Goal: Answer question/provide support: Share knowledge or assist other users

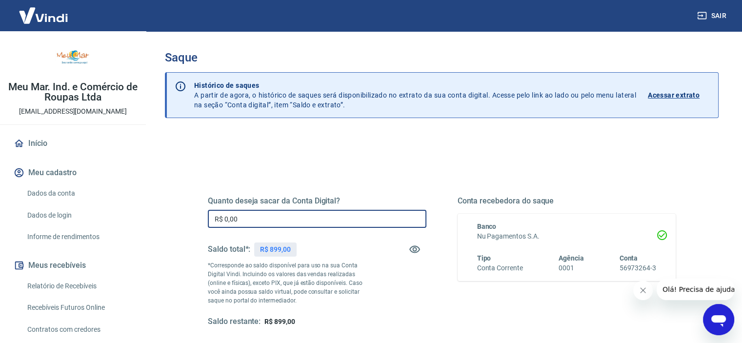
click at [315, 216] on input "R$ 0,00" at bounding box center [317, 219] width 219 height 18
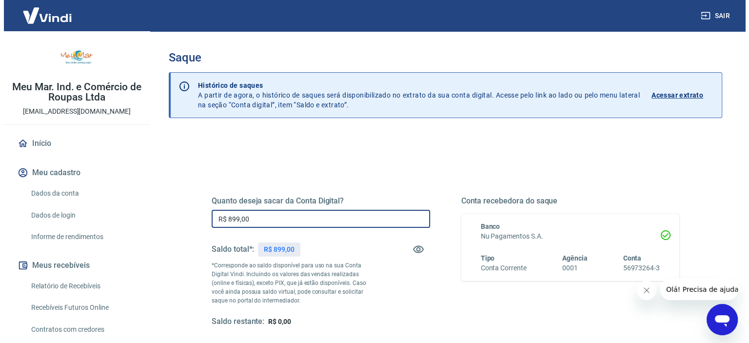
scroll to position [98, 0]
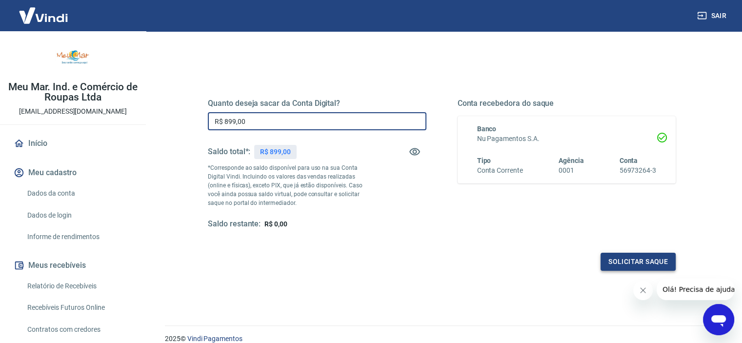
type input "R$ 899,00"
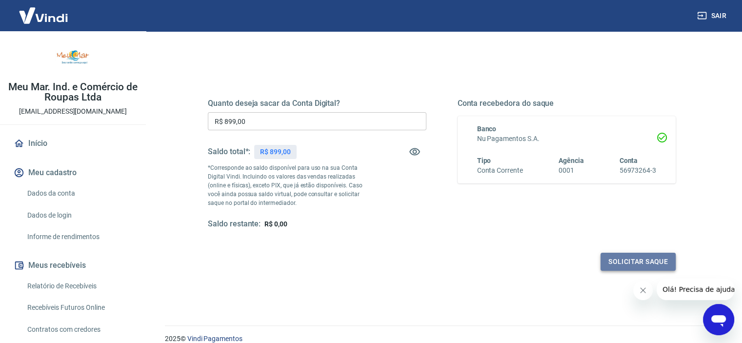
click at [632, 261] on button "Solicitar saque" at bounding box center [638, 262] width 75 height 18
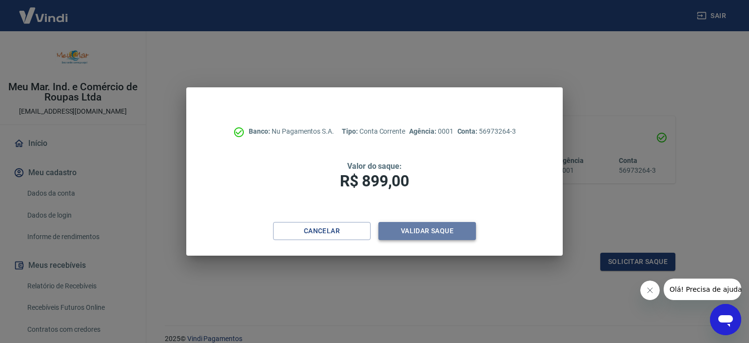
click at [436, 229] on button "Validar saque" at bounding box center [428, 231] width 98 height 18
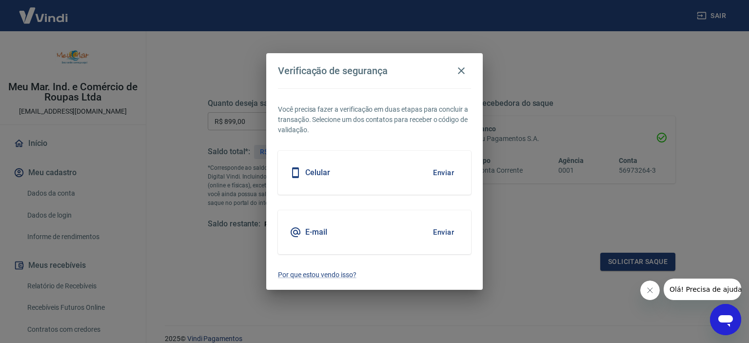
click at [436, 171] on button "Enviar" at bounding box center [444, 172] width 32 height 20
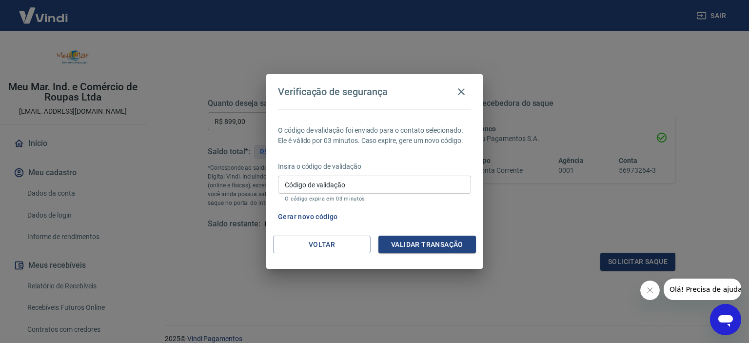
click at [438, 186] on input "Código de validação" at bounding box center [374, 185] width 193 height 18
type input "818064"
click at [447, 244] on button "Validar transação" at bounding box center [428, 245] width 98 height 18
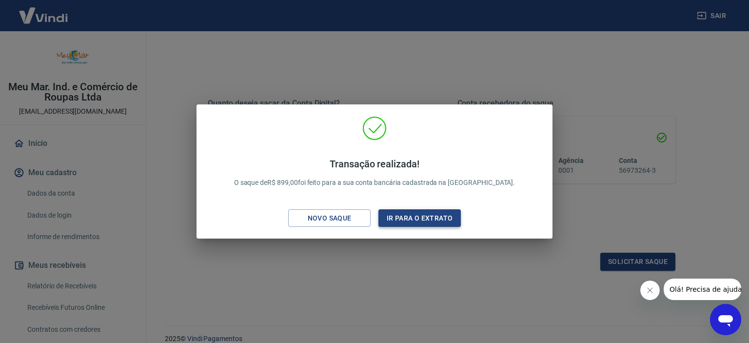
click at [428, 219] on button "Ir para o extrato" at bounding box center [420, 218] width 82 height 18
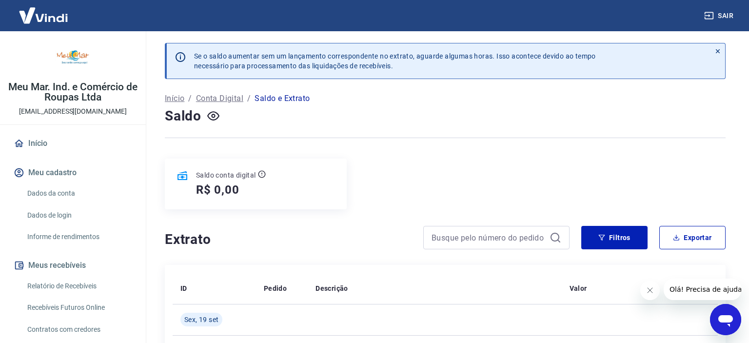
click at [77, 286] on link "Relatório de Recebíveis" at bounding box center [78, 286] width 111 height 20
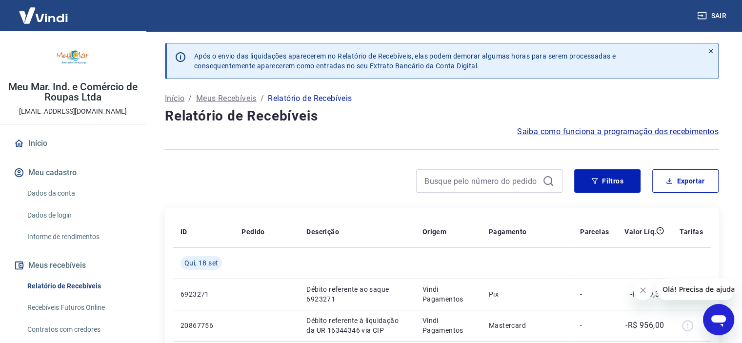
click at [708, 48] on icon at bounding box center [710, 51] width 7 height 7
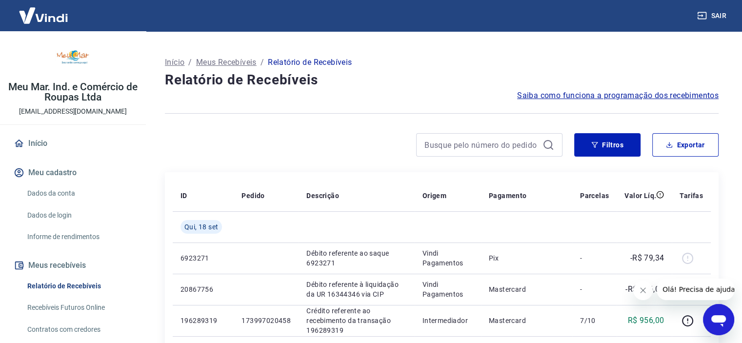
click at [613, 90] on span "Saiba como funciona a programação dos recebimentos" at bounding box center [618, 96] width 202 height 12
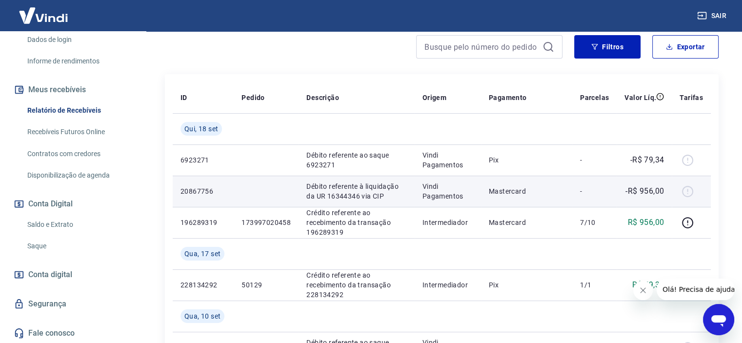
scroll to position [146, 0]
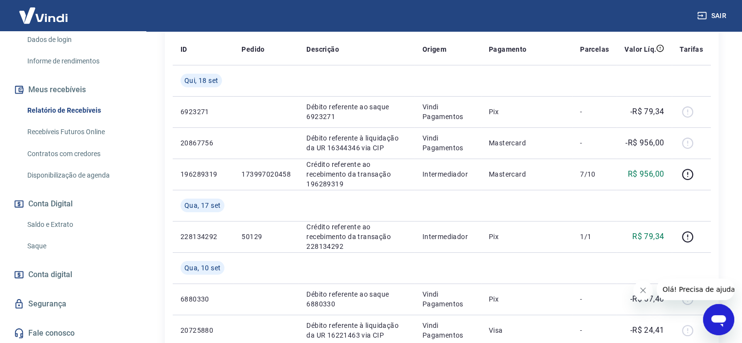
click at [723, 323] on icon "Abrir janela de mensagens" at bounding box center [719, 320] width 18 height 18
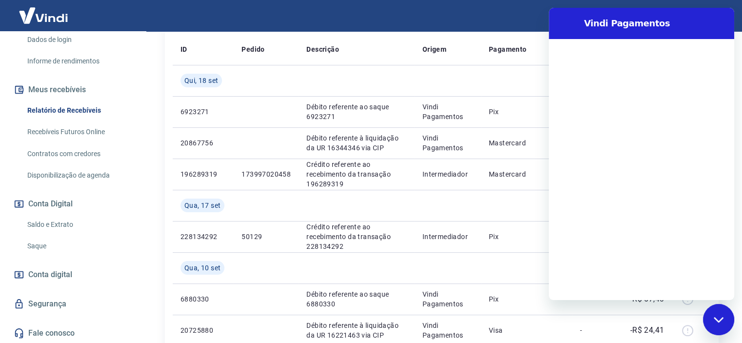
scroll to position [0, 0]
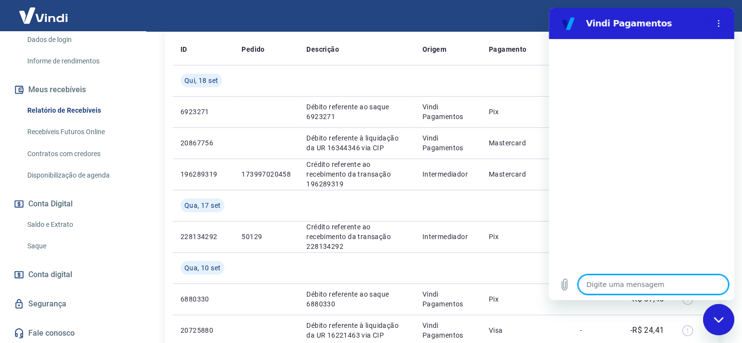
type textarea "V"
type textarea "x"
type textarea "Va"
type textarea "x"
type textarea "Val"
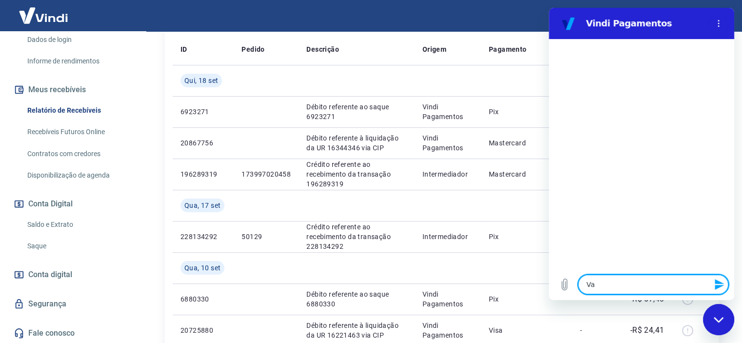
type textarea "x"
type textarea "Valo"
type textarea "x"
type textarea "Valor"
type textarea "x"
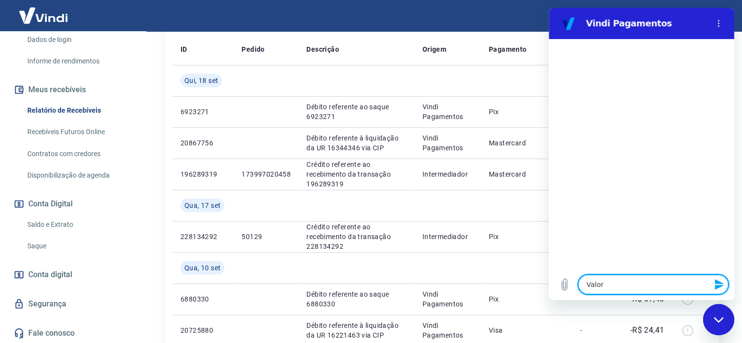
type textarea "Valor"
type textarea "x"
type textarea "Valor a"
type textarea "x"
type textarea "Valor a"
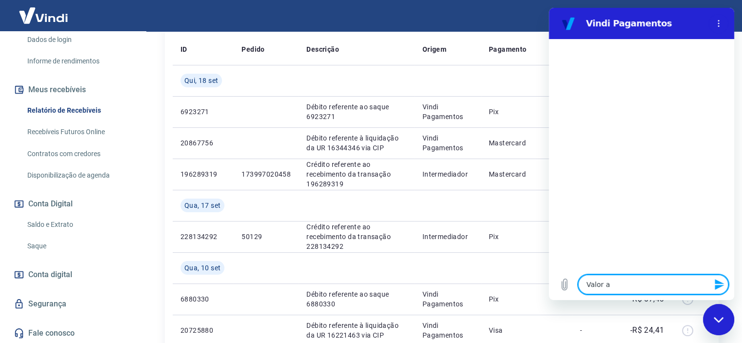
type textarea "x"
type textarea "Valor a m"
type textarea "x"
type textarea "Valor a me"
type textarea "x"
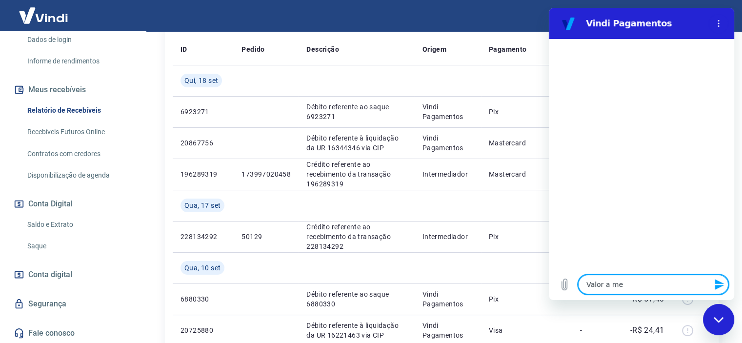
type textarea "Valor a men"
type textarea "x"
type textarea "Valor a meno"
type textarea "x"
type textarea "Valor a menos"
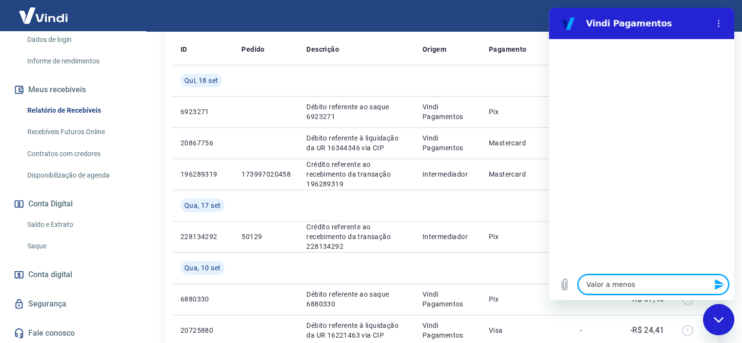
type textarea "x"
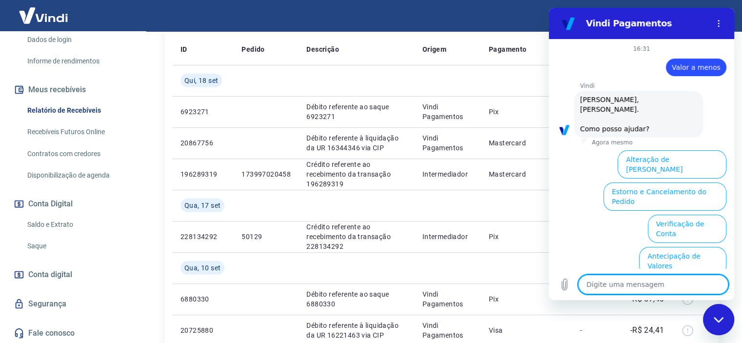
scroll to position [70, 0]
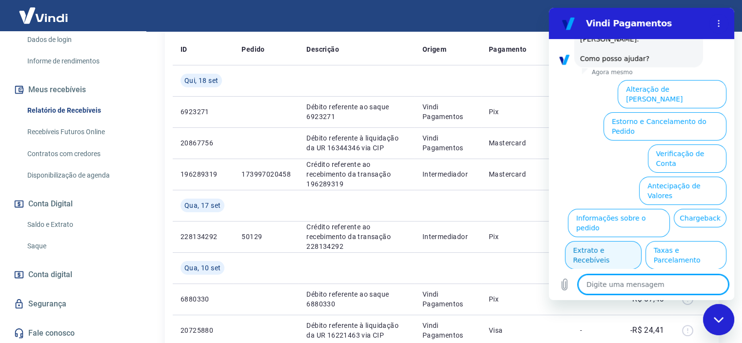
click at [642, 241] on button "Extrato e Recebíveis" at bounding box center [603, 255] width 77 height 28
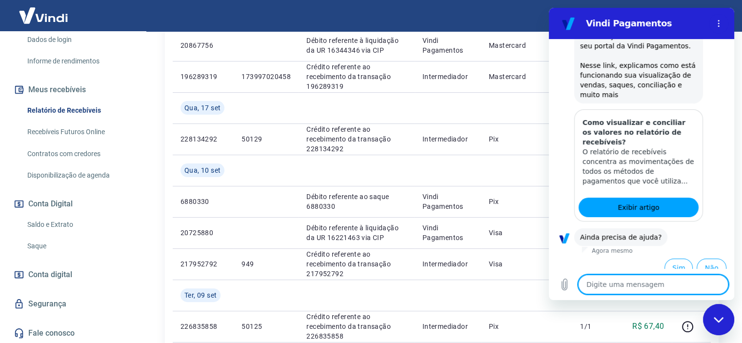
scroll to position [158, 0]
click at [671, 259] on button "Sim" at bounding box center [679, 268] width 28 height 19
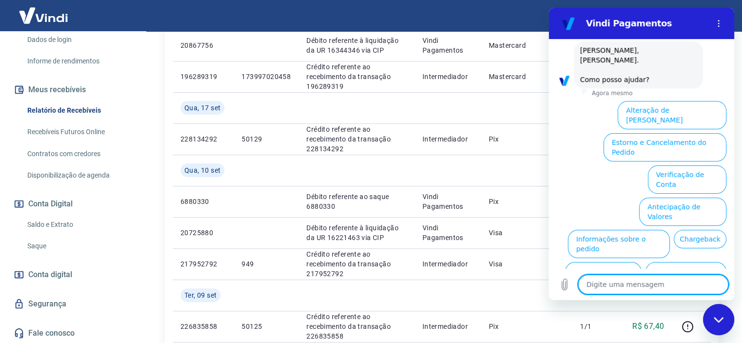
scroll to position [412, 0]
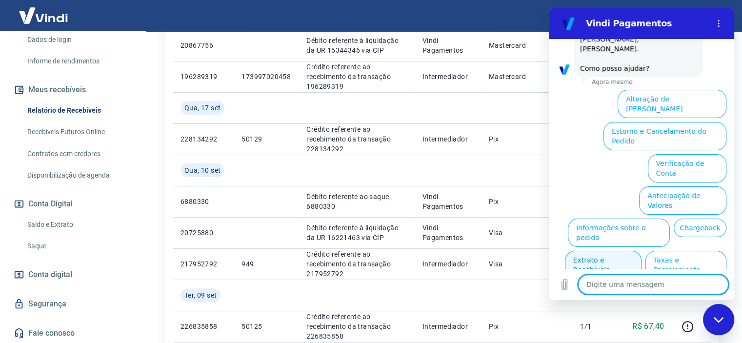
click at [642, 251] on button "Extrato e Recebíveis" at bounding box center [603, 265] width 77 height 28
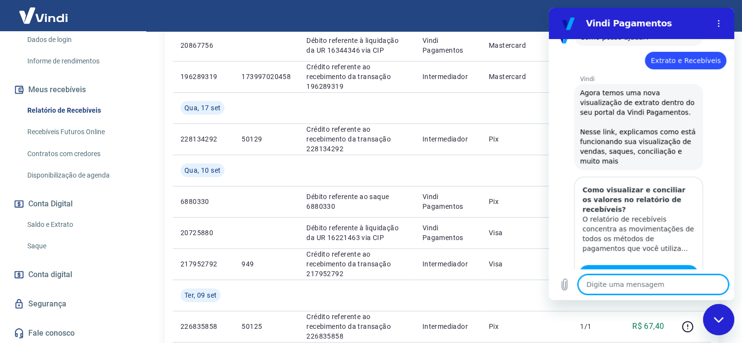
type textarea "x"
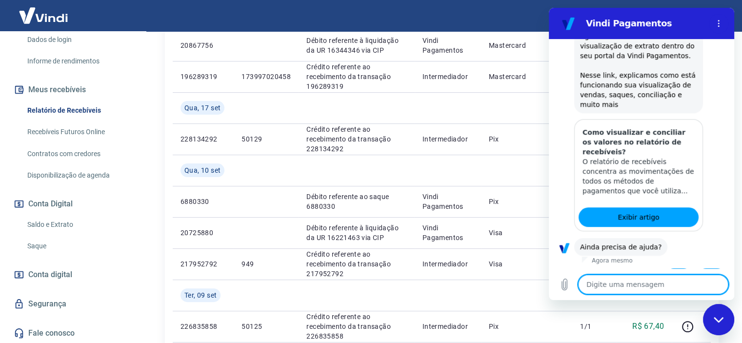
scroll to position [500, 0]
type textarea "A"
type textarea "x"
type textarea "At"
type textarea "x"
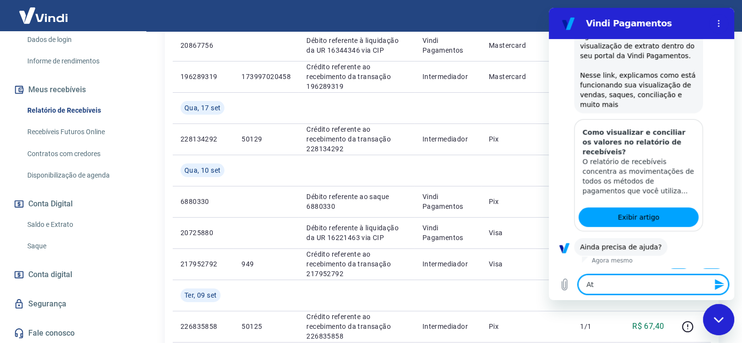
type textarea "Ate"
type textarea "x"
type textarea "Aten"
type textarea "x"
type textarea "Atend"
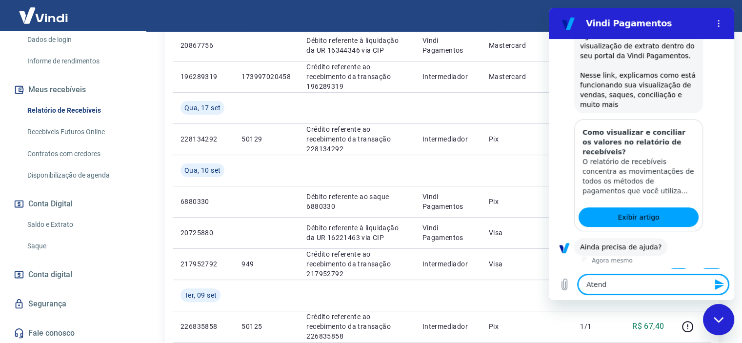
type textarea "x"
type textarea "Atende"
type textarea "x"
type textarea "Atenden"
type textarea "x"
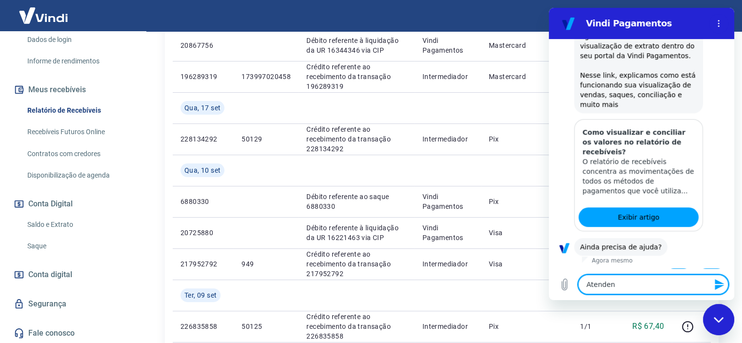
type textarea "Atendend"
type textarea "x"
type textarea "Atenden"
type textarea "x"
type textarea "Atende"
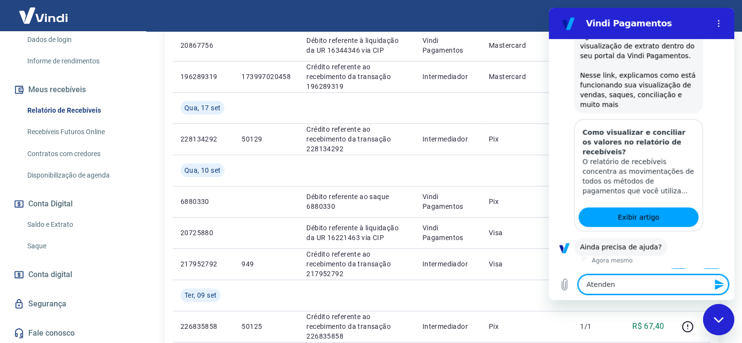
type textarea "x"
type textarea "Atend"
type textarea "x"
type textarea "Atendi"
type textarea "x"
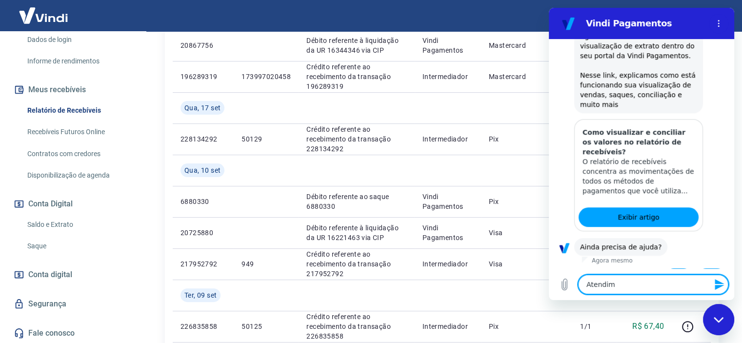
type textarea "Atendime"
type textarea "x"
type textarea "Atendimen"
type textarea "x"
type textarea "Atendiment"
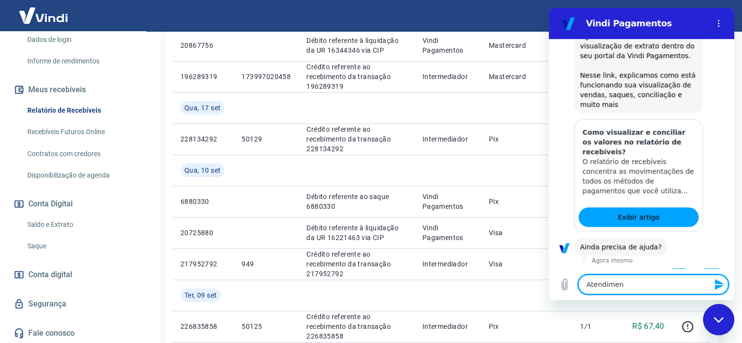
type textarea "x"
type textarea "Atendimento"
type textarea "x"
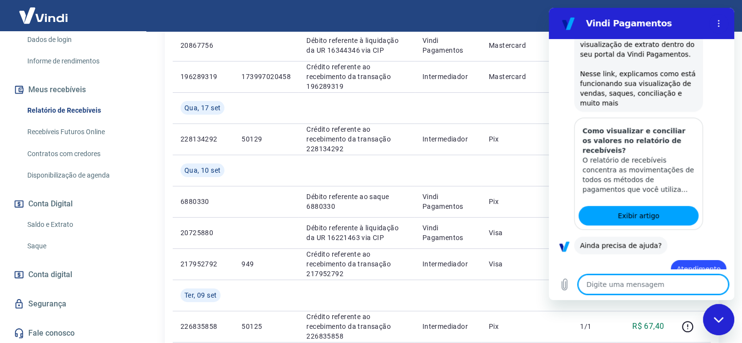
type textarea "x"
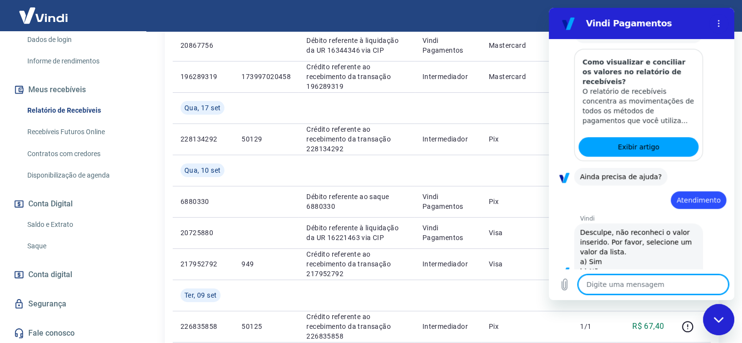
scroll to position [572, 0]
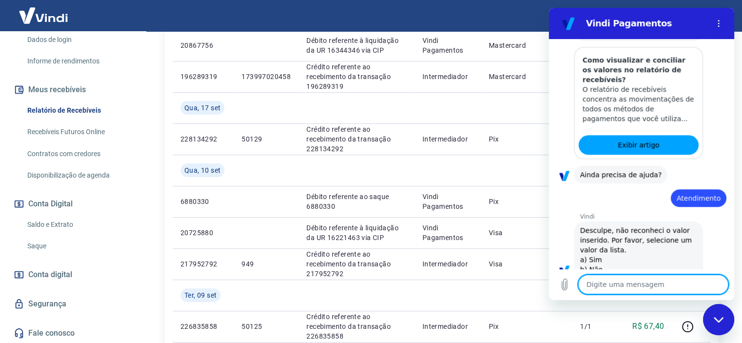
type textarea "s"
type textarea "x"
type textarea "si"
type textarea "x"
type textarea "sim"
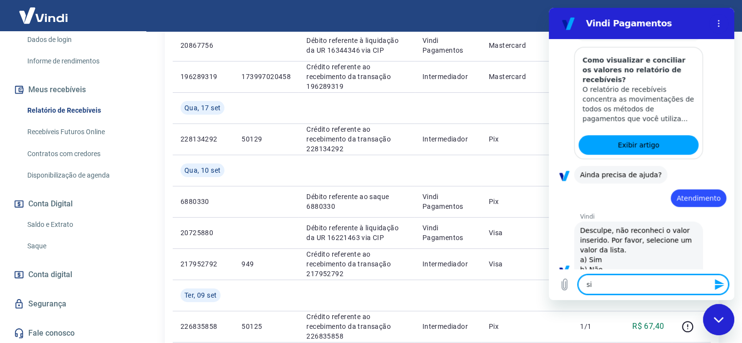
type textarea "x"
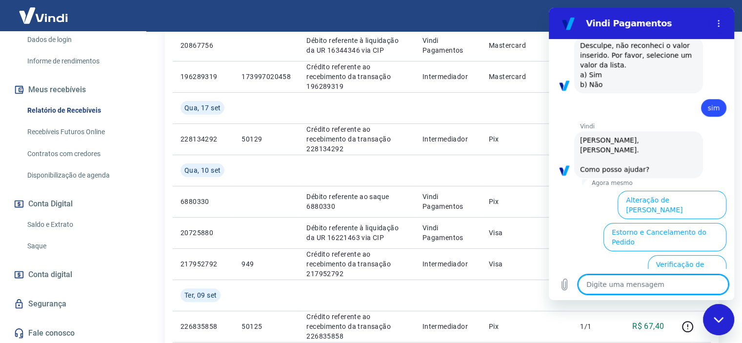
scroll to position [847, 0]
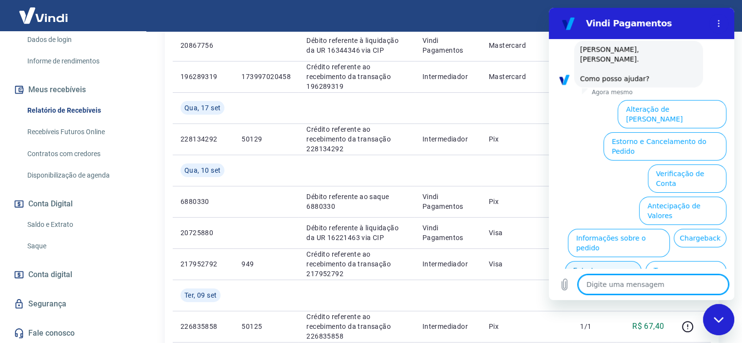
click at [642, 261] on button "Extrato e Recebíveis" at bounding box center [603, 275] width 77 height 28
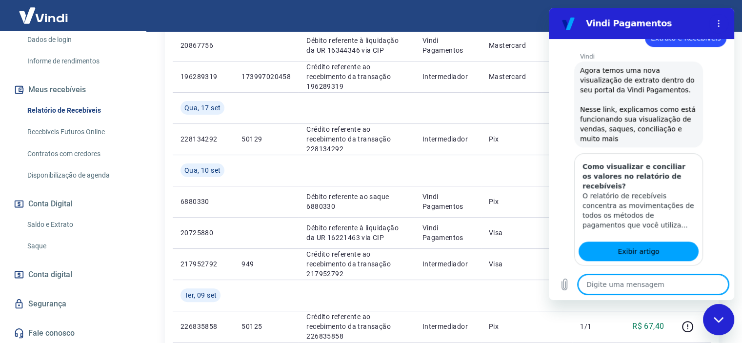
scroll to position [936, 0]
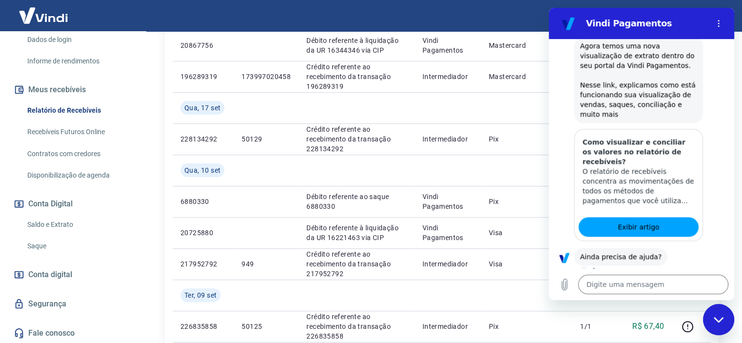
click at [667, 278] on button "Sim" at bounding box center [679, 287] width 28 height 19
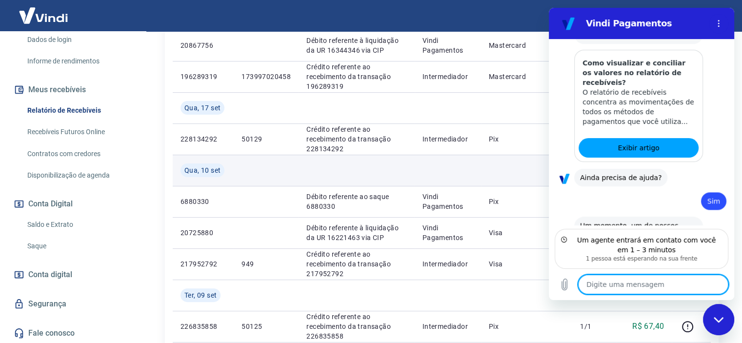
scroll to position [1005, 0]
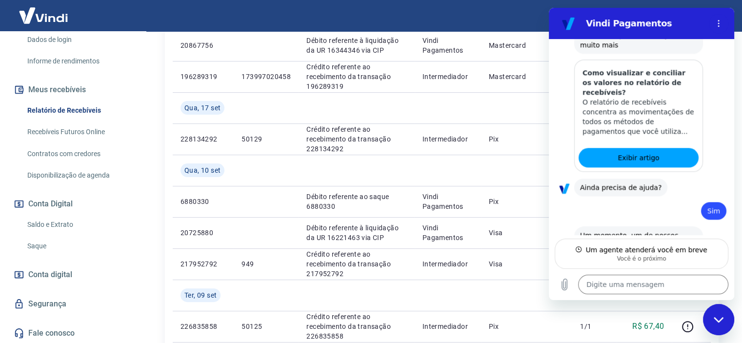
type textarea "x"
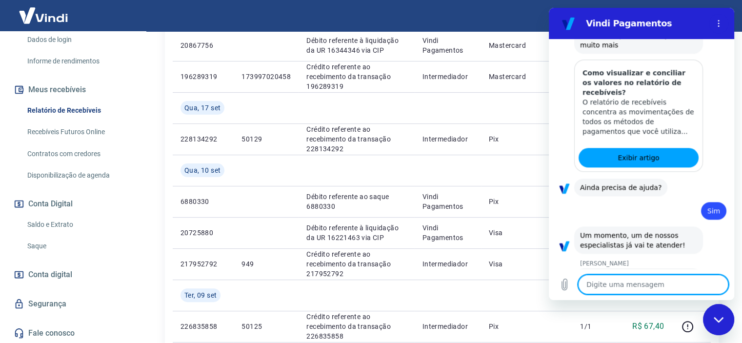
scroll to position [1042, 0]
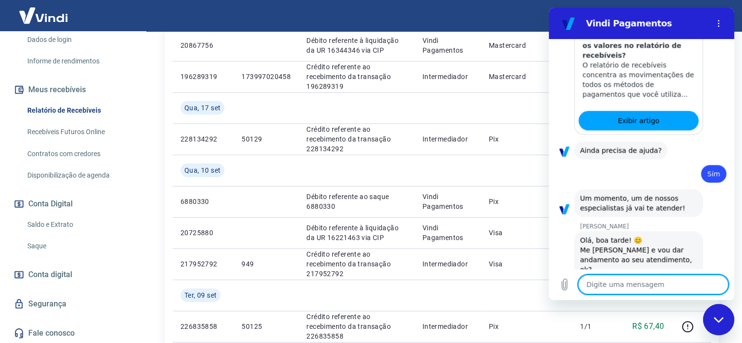
click at [669, 286] on textarea at bounding box center [653, 285] width 150 height 20
type textarea "B"
type textarea "x"
type textarea "Bo"
type textarea "x"
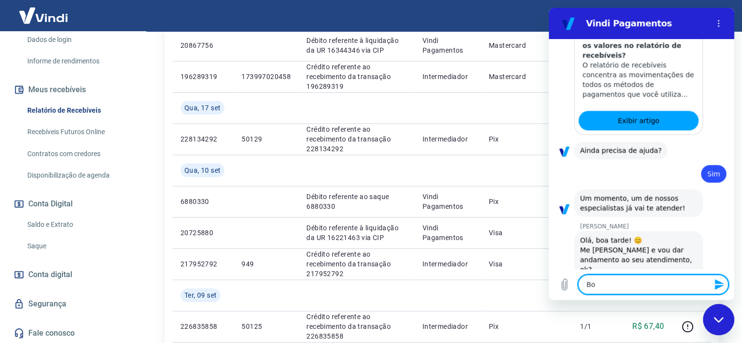
type textarea "Boa"
type textarea "x"
type textarea "Boa"
type textarea "x"
type textarea "Boa t"
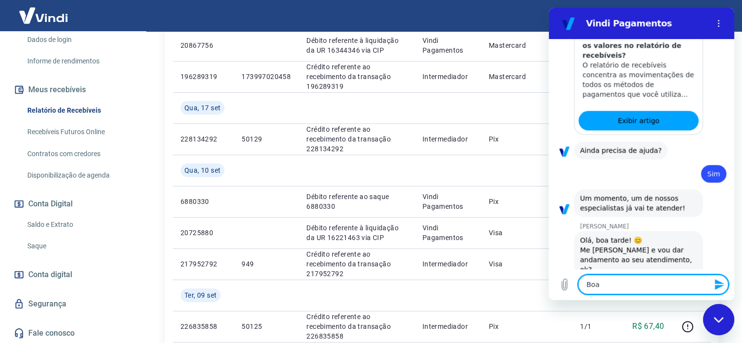
type textarea "x"
type textarea "Boa ta"
type textarea "x"
type textarea "Boa tar"
type textarea "x"
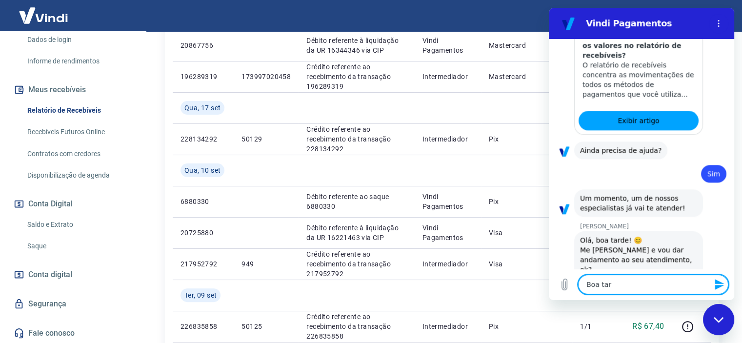
type textarea "Boa tard"
type textarea "x"
type textarea "Boa tarde"
type textarea "x"
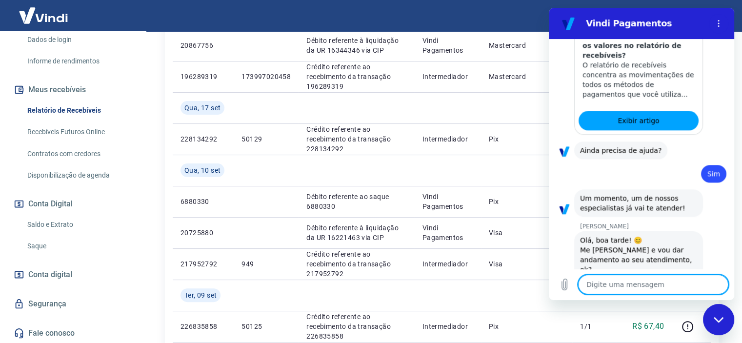
type textarea "O"
type textarea "x"
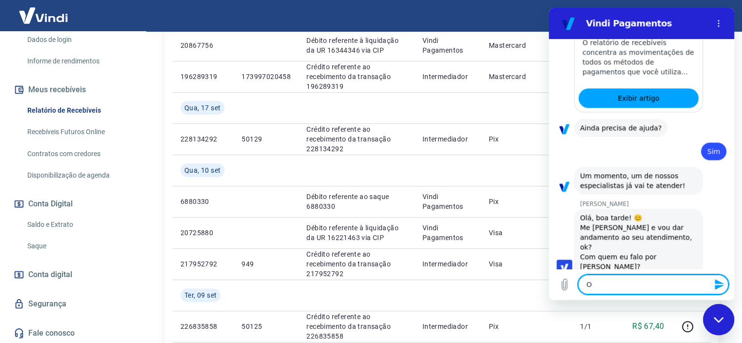
type textarea "O"
type textarea "x"
type textarea "O G"
type textarea "x"
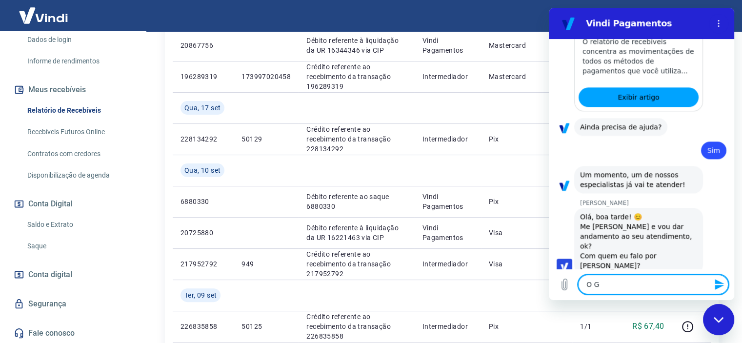
type textarea "O Ga"
type textarea "x"
type textarea "O Gab"
type textarea "x"
type textarea "O Gabr"
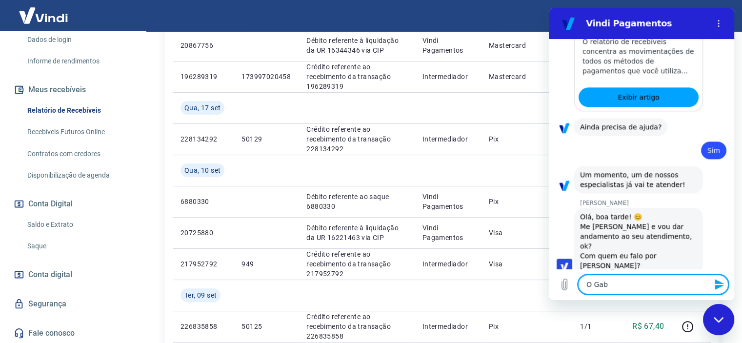
type textarea "x"
type textarea "O Gabri"
type textarea "x"
type textarea "O Gabrie"
type textarea "x"
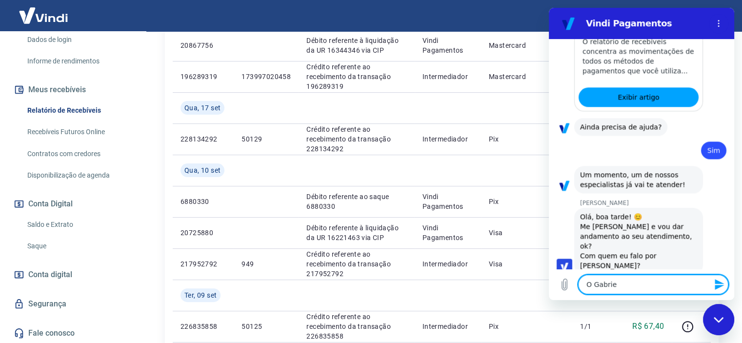
type textarea "O Gabriel"
type textarea "x"
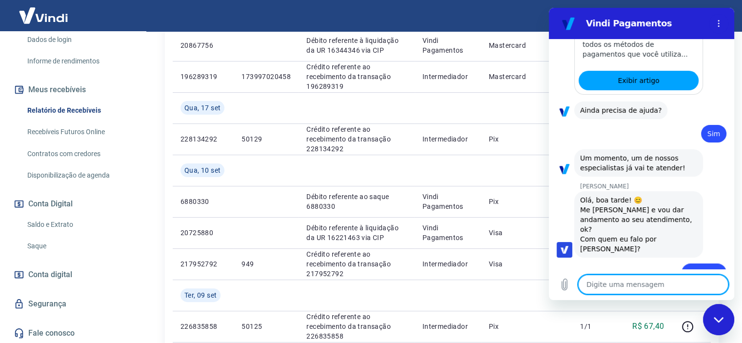
scroll to position [1084, 0]
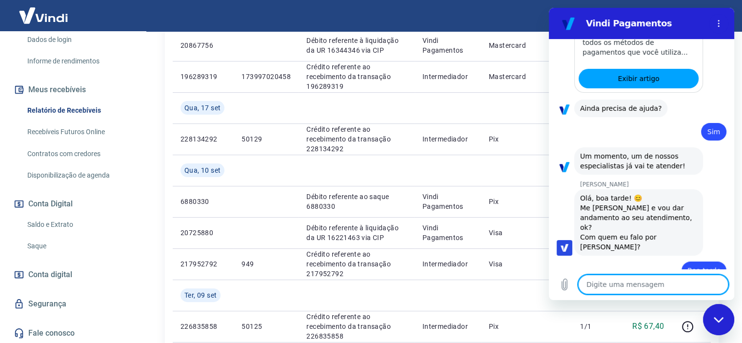
type textarea "x"
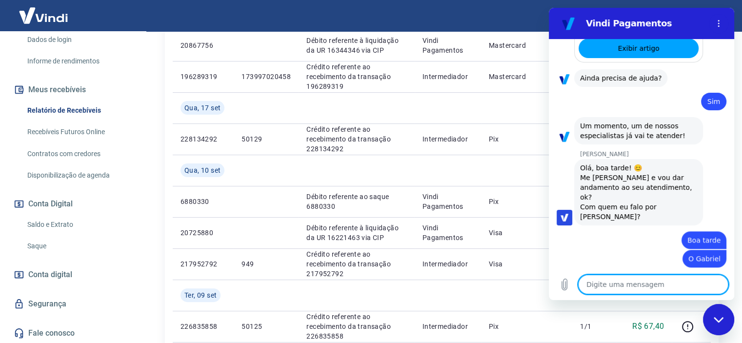
scroll to position [1116, 0]
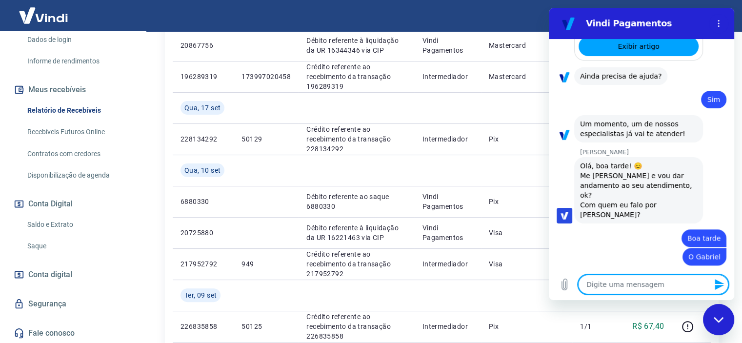
type textarea "H"
type textarea "x"
type textarea "Ho"
type textarea "x"
type textarea "H"
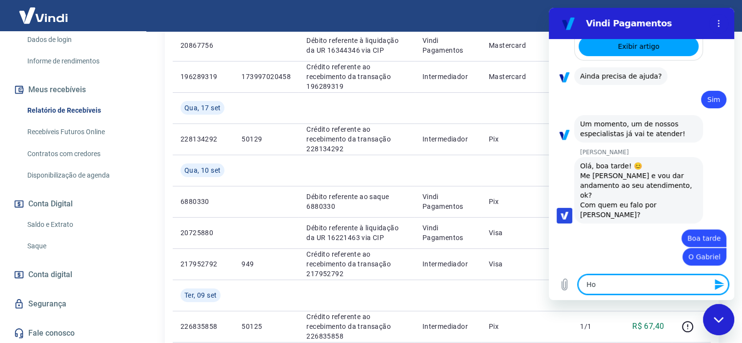
type textarea "x"
type textarea "o"
type textarea "x"
type textarea "on"
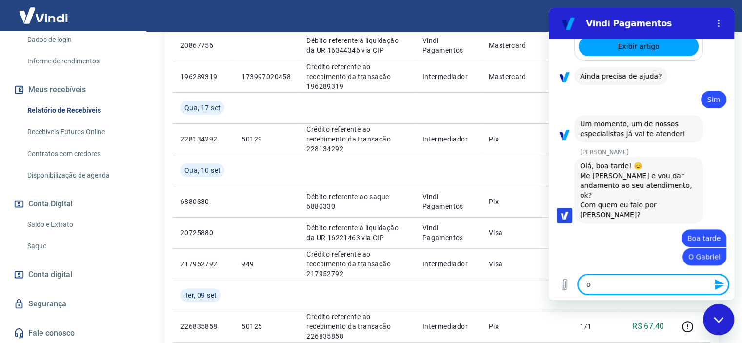
type textarea "x"
type textarea "ont"
type textarea "x"
type textarea "onte"
type textarea "x"
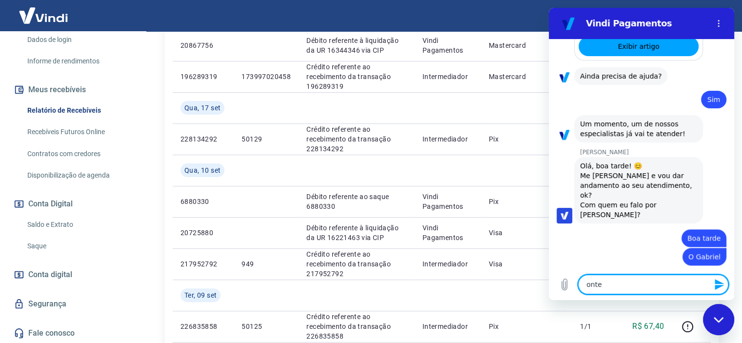
type textarea "ontem"
type textarea "x"
type textarea "ontem"
type textarea "x"
type textarea "ontem e"
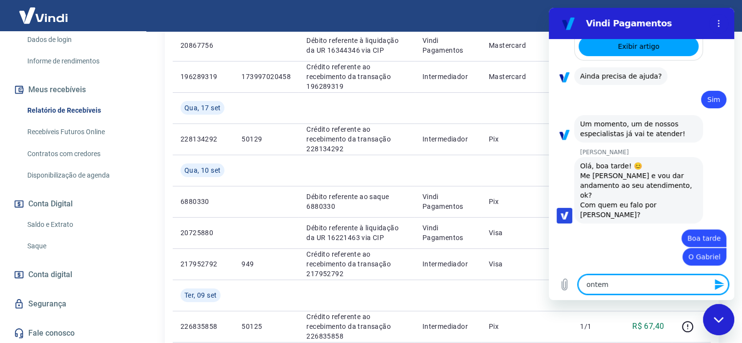
type textarea "x"
type textarea "ontem en"
type textarea "x"
type textarea "ontem ent"
type textarea "x"
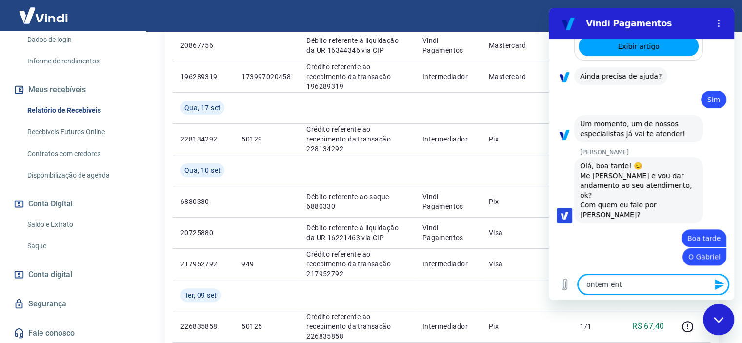
type textarea "ontem entr"
type textarea "x"
type textarea "ontem entro"
type textarea "x"
type textarea "ontem entrou"
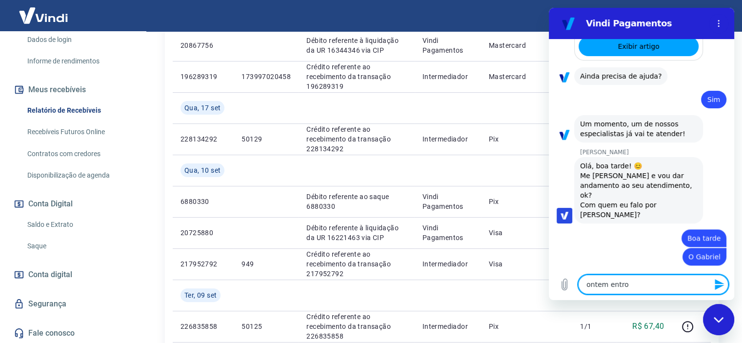
type textarea "x"
type textarea "ontem entrou"
type textarea "x"
type textarea "ontem entrou u"
type textarea "x"
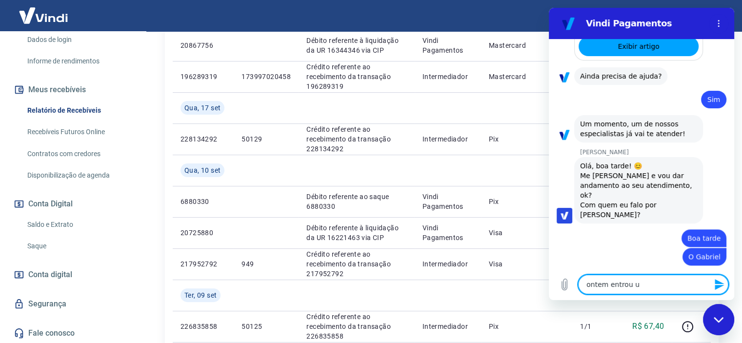
type textarea "ontem entrou um"
type textarea "x"
type textarea "ontem entrou um"
type textarea "x"
type textarea "ontem entrou um v"
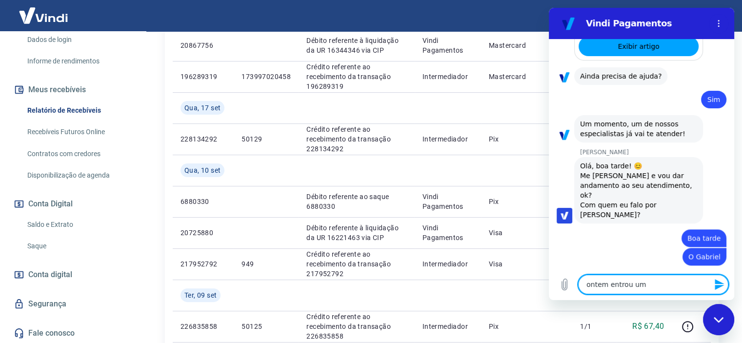
type textarea "x"
type textarea "ontem entrou um va"
type textarea "x"
type textarea "ontem entrou um val"
type textarea "x"
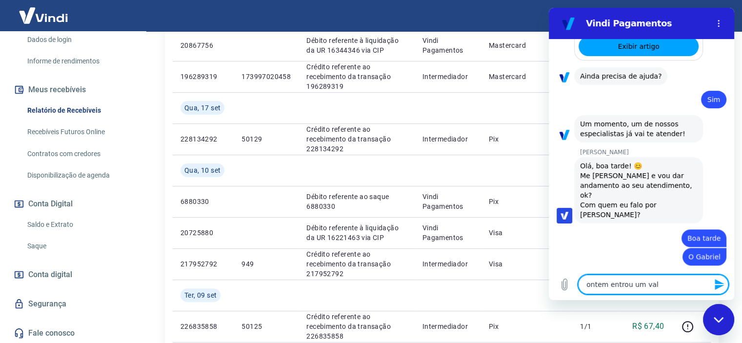
type textarea "ontem entrou um valo"
type textarea "x"
type textarea "ontem entrou um valor"
type textarea "x"
type textarea "ontem entrou um valor"
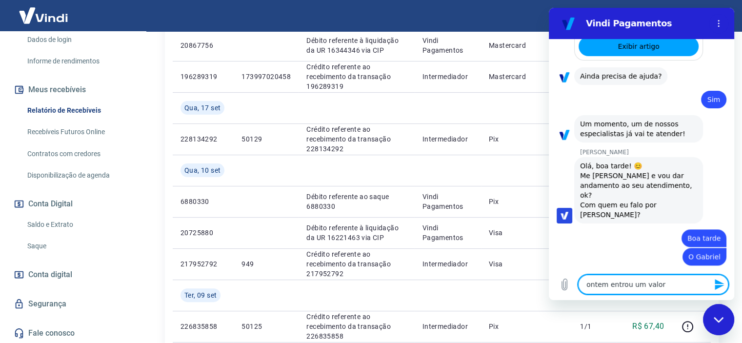
type textarea "x"
type textarea "ontem entrou um valor d"
type textarea "x"
type textarea "ontem entrou um valor de"
type textarea "x"
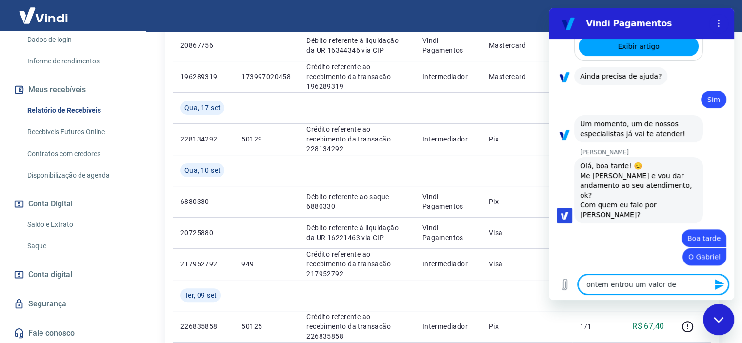
type textarea "ontem entrou um valor de"
type textarea "x"
type textarea "ontem entrou um valor de c"
type textarea "x"
type textarea "ontem entrou um valor de ca"
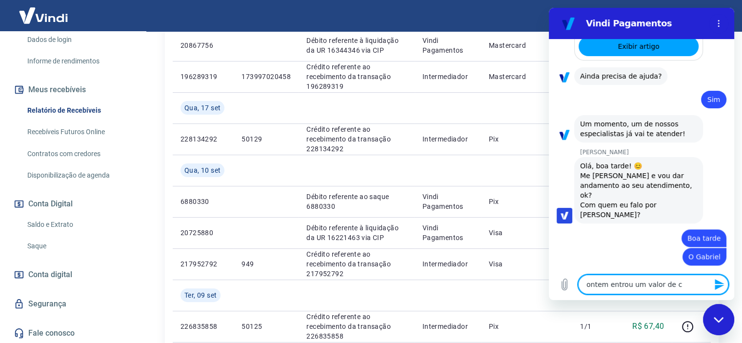
type textarea "x"
type textarea "ontem entrou um valor de car"
type textarea "x"
type textarea "ontem entrou um valor de cart"
type textarea "x"
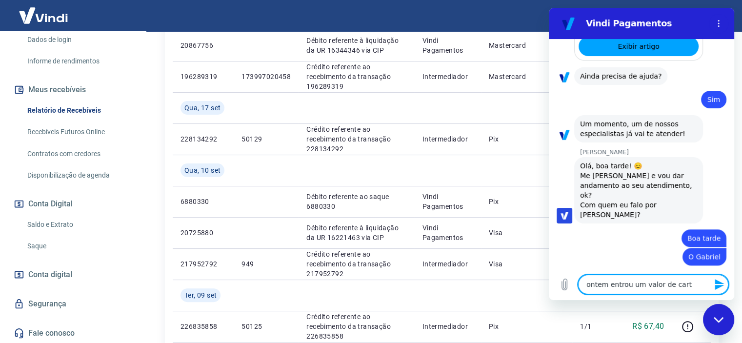
type textarea "ontem entrou um valor de cartã"
type textarea "x"
type textarea "ontem entrou um valor de cartãpo"
type textarea "x"
type textarea "ontem entrou um valor de cartãp"
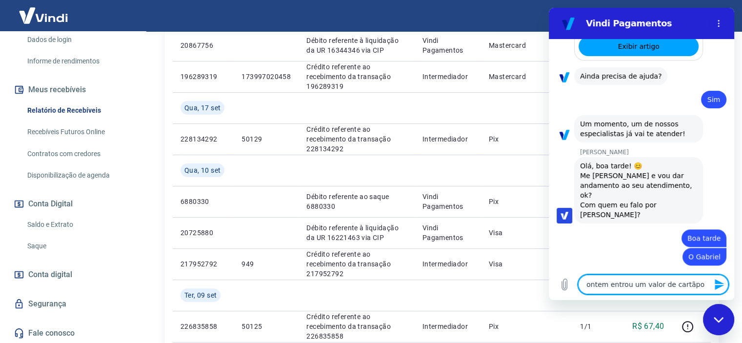
type textarea "x"
type textarea "ontem entrou um valor de cartã"
type textarea "x"
type textarea "ontem entrou um valor de cartão"
type textarea "x"
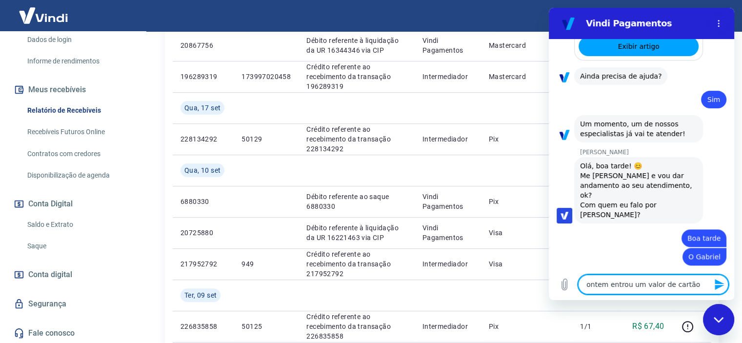
type textarea "ontem entrou um valor de cartão."
type textarea "x"
type textarea "ontem entrou um valor de cartão"
type textarea "x"
type textarea "ontem entrou um valor de cartão,"
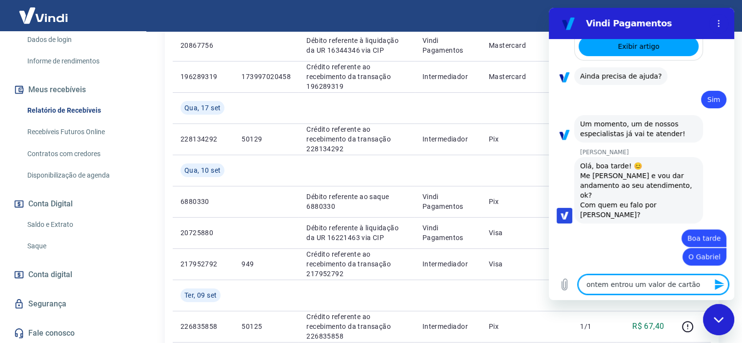
type textarea "x"
type textarea "ontem entrou um valor de cartão,"
type textarea "x"
type textarea "ontem entrou um valor de cartão, R"
type textarea "x"
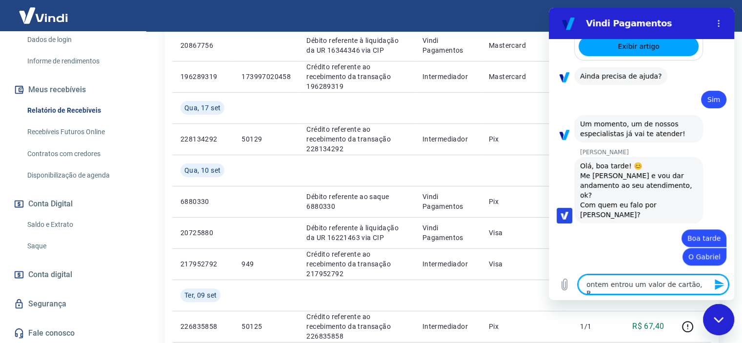
type textarea "ontem entrou um valor de cartão, R$"
type textarea "x"
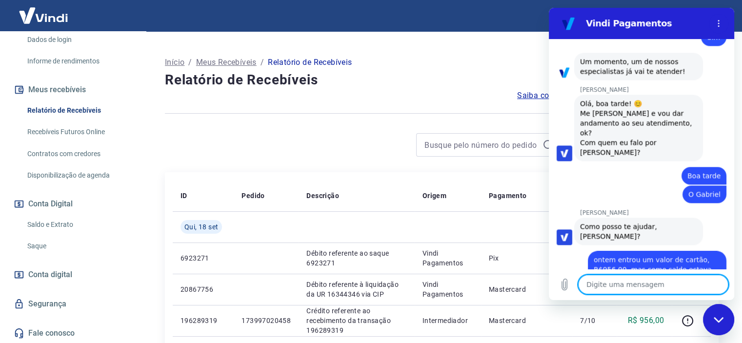
scroll to position [0, 0]
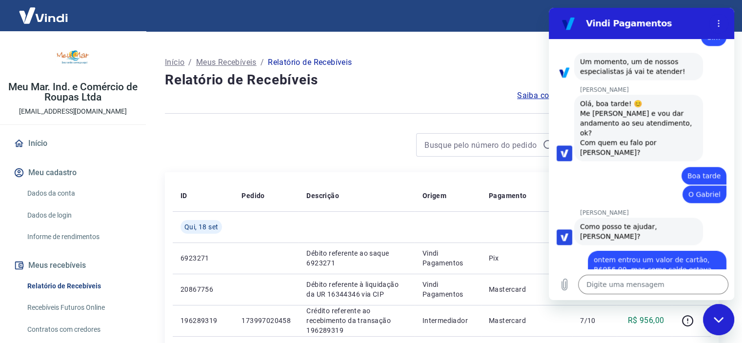
click at [42, 140] on link "Início" at bounding box center [73, 143] width 122 height 21
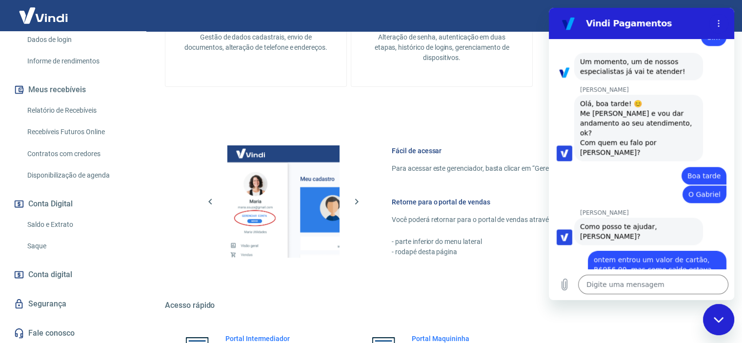
scroll to position [427, 0]
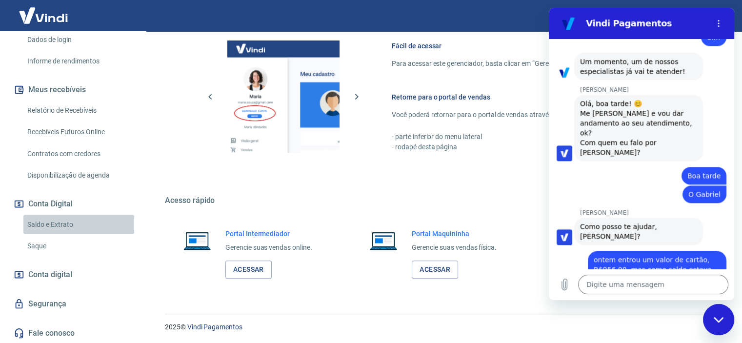
click at [83, 230] on link "Saldo e Extrato" at bounding box center [78, 225] width 111 height 20
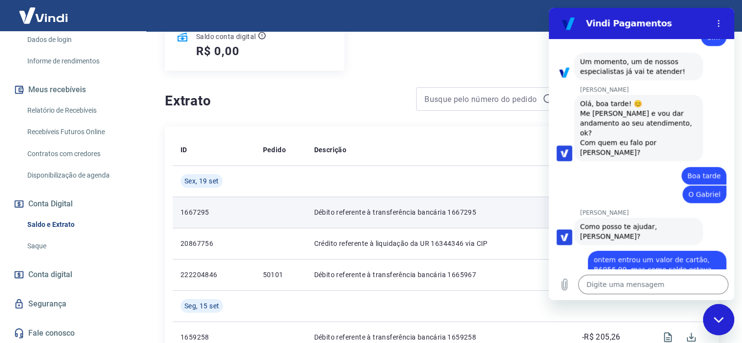
scroll to position [98, 0]
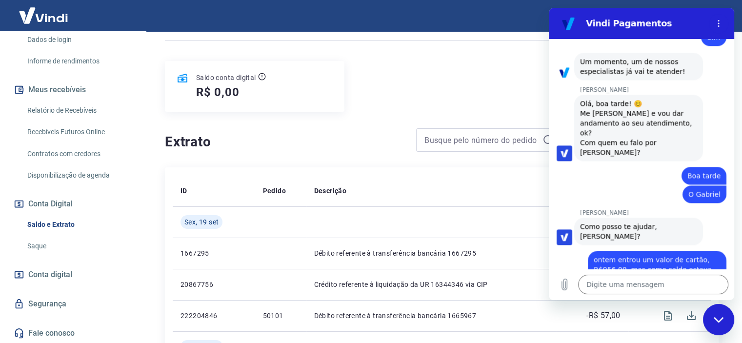
click at [77, 131] on link "Recebíveis Futuros Online" at bounding box center [78, 132] width 111 height 20
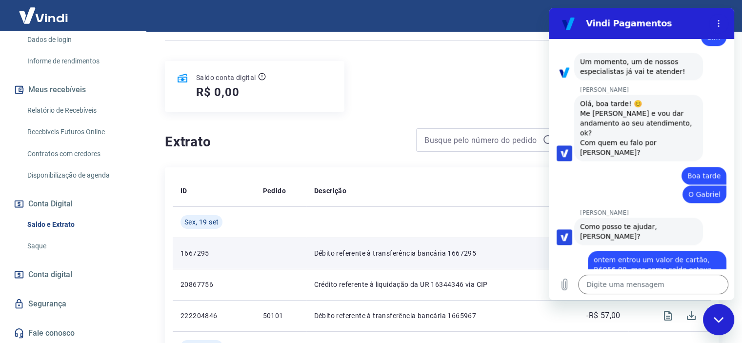
click at [476, 254] on p "Débito referente à transferência bancária 1667295" at bounding box center [431, 253] width 235 height 10
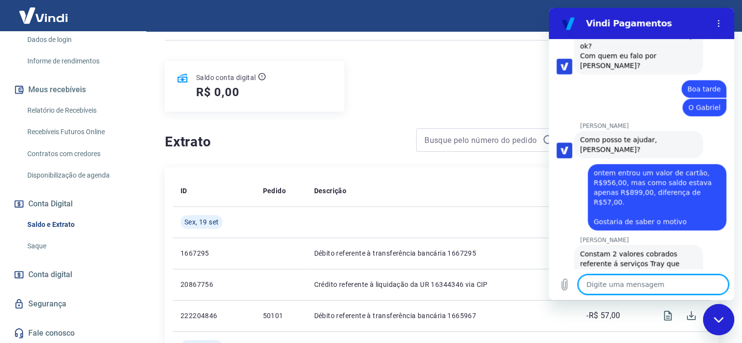
scroll to position [1265, 0]
click at [666, 283] on textarea at bounding box center [653, 285] width 150 height 20
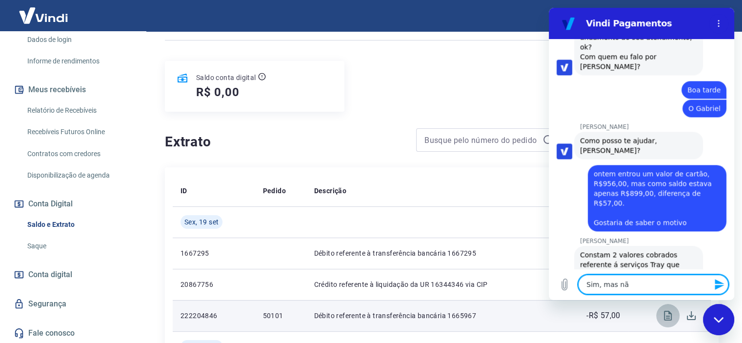
click at [669, 314] on icon "Visualizar" at bounding box center [668, 316] width 8 height 10
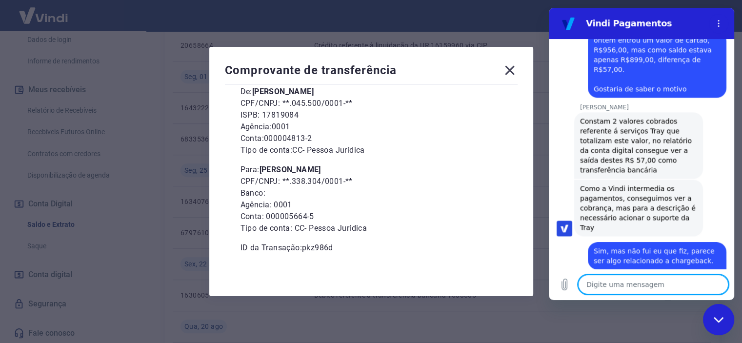
scroll to position [634, 0]
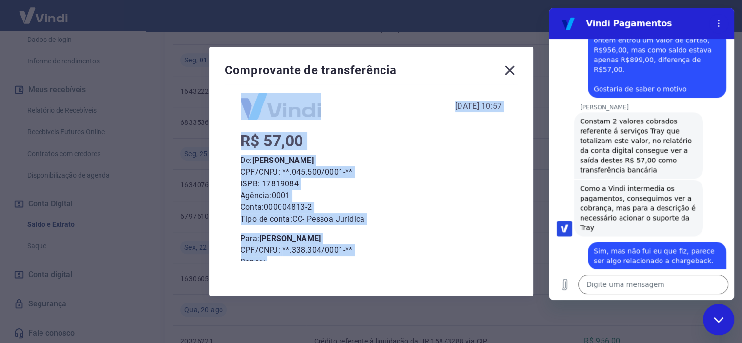
drag, startPoint x: 356, startPoint y: 251, endPoint x: 258, endPoint y: 87, distance: 190.9
click at [258, 87] on div "[DATE] 10:57 R$ 57,00 De: [PERSON_NAME] CPF/CNPJ: **.045.500/0001-** ISPB: 1781…" at bounding box center [371, 173] width 293 height 175
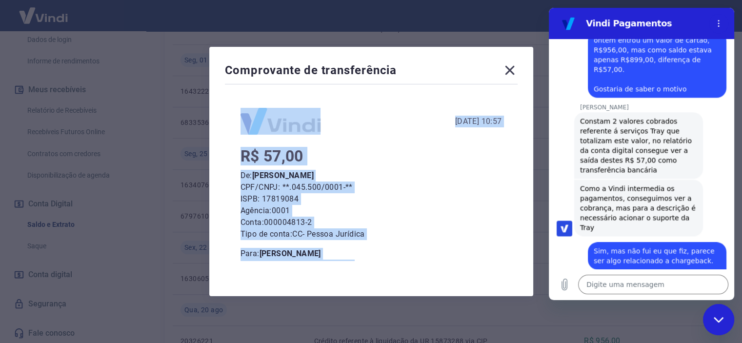
scroll to position [0, 0]
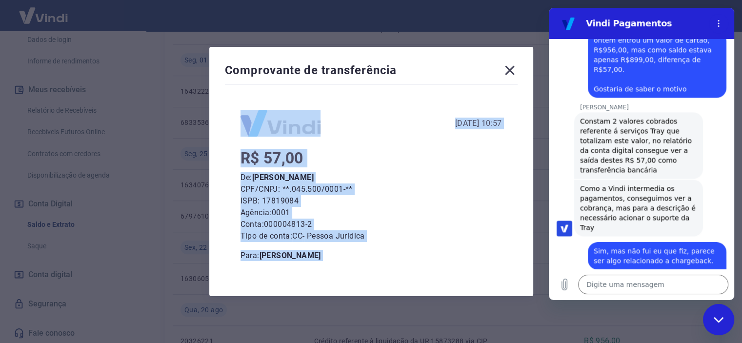
drag, startPoint x: 279, startPoint y: 144, endPoint x: 392, endPoint y: 184, distance: 120.2
click at [279, 144] on div "[DATE] 10:57 R$ 57,00 De: [PERSON_NAME] CPF/CNPJ: **.045.500/0001-** ISPB: 1781…" at bounding box center [372, 225] width 262 height 230
click at [378, 190] on p "CPF/CNPJ: **.045.500/0001-**" at bounding box center [372, 189] width 262 height 12
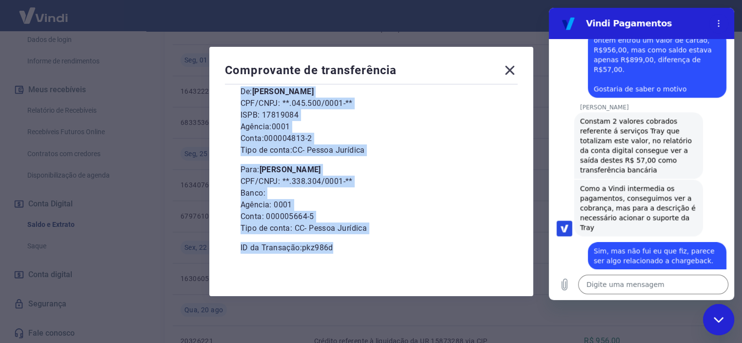
drag, startPoint x: 246, startPoint y: 161, endPoint x: 360, endPoint y: 250, distance: 144.6
click at [360, 250] on div "[DATE] 10:57 R$ 57,00 De: [PERSON_NAME] CPF/CNPJ: **.045.500/0001-** ISPB: 1781…" at bounding box center [371, 173] width 293 height 175
copy div "R$ 57,00 De: [PERSON_NAME] CPF/CNPJ: **.045.500/0001-** ISPB: 17819084 Agência:…"
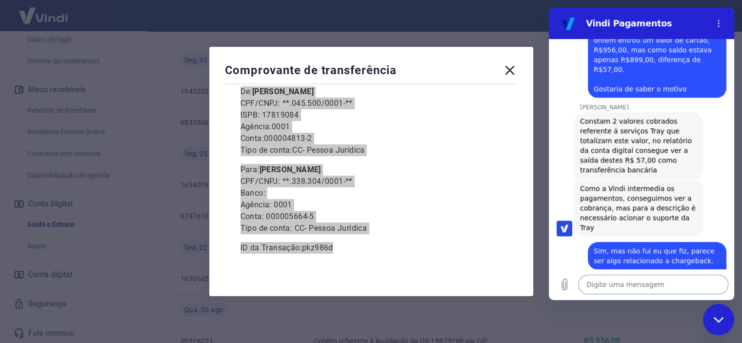
click at [612, 282] on textarea at bounding box center [653, 285] width 150 height 20
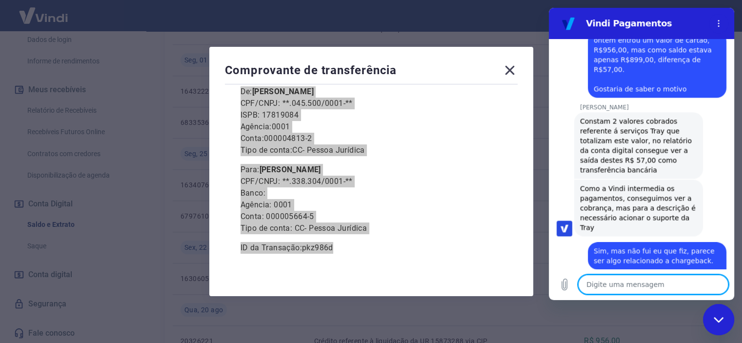
paste textarea "R$ 57,00 De: [PERSON_NAME] CPF/CNPJ: **.045.500/0001-** ISPB: 17819084 Agência:…"
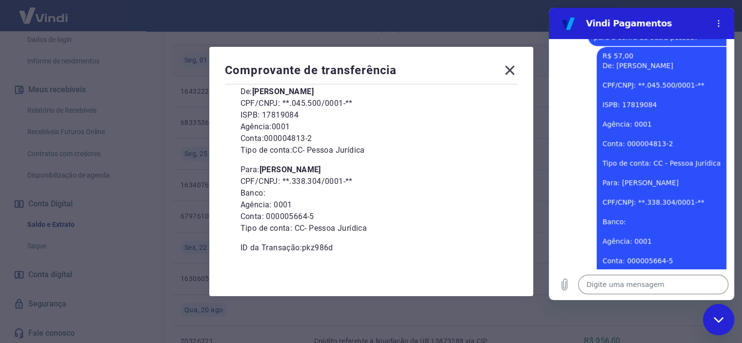
click at [509, 69] on icon at bounding box center [510, 70] width 16 height 16
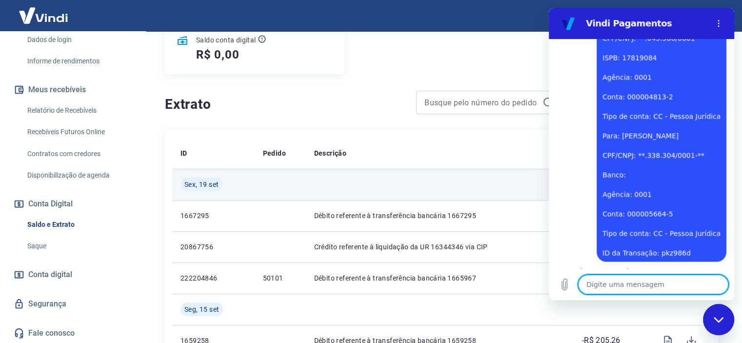
scroll to position [146, 0]
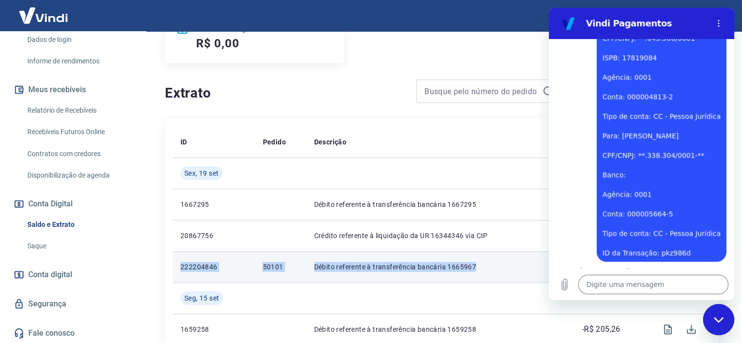
drag, startPoint x: 487, startPoint y: 269, endPoint x: 180, endPoint y: 266, distance: 307.4
click at [180, 266] on tr "222204846 50101 Débito referente à transferência bancária 1665967 -R$ 57,00" at bounding box center [442, 266] width 538 height 31
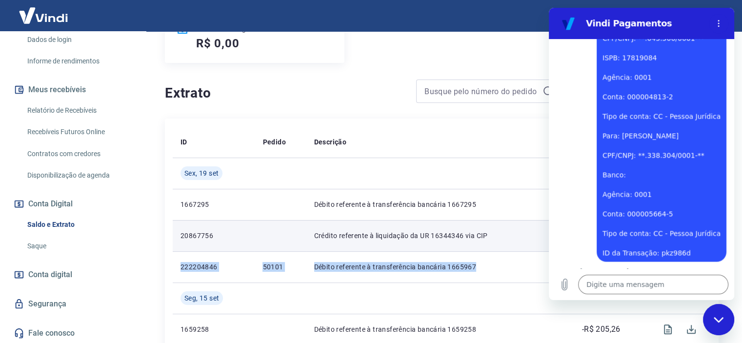
copy tr "222204846 50101 Débito referente à transferência bancária 1665967"
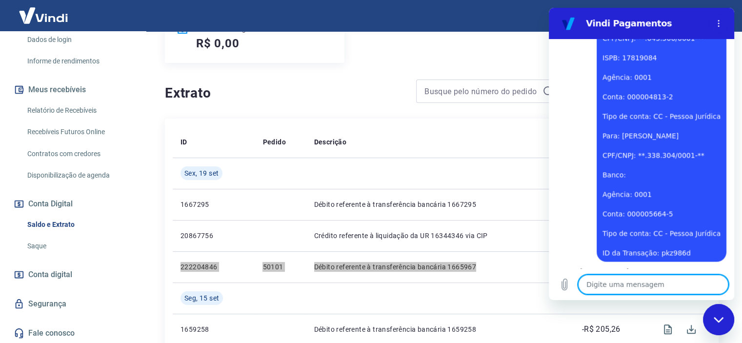
click at [614, 288] on textarea at bounding box center [653, 285] width 150 height 20
paste textarea "222204846 50101 Débito referente à transferência bancária 1665967"
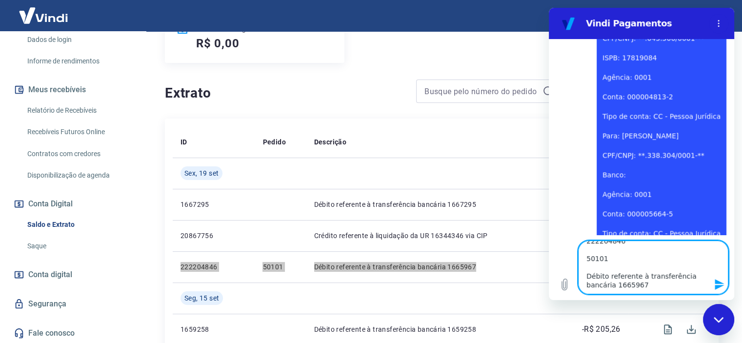
scroll to position [0, 0]
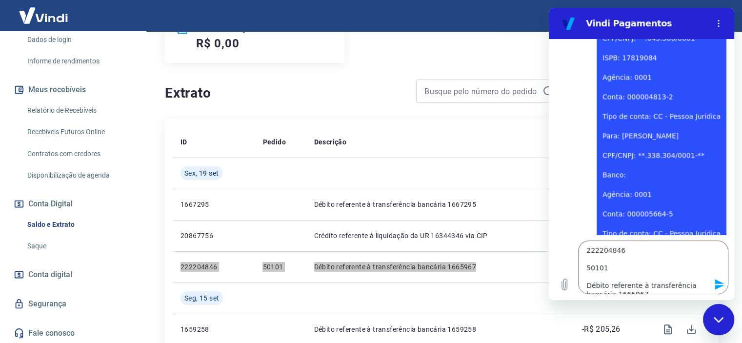
click at [713, 323] on div "Fechar janela de mensagens" at bounding box center [718, 319] width 29 height 29
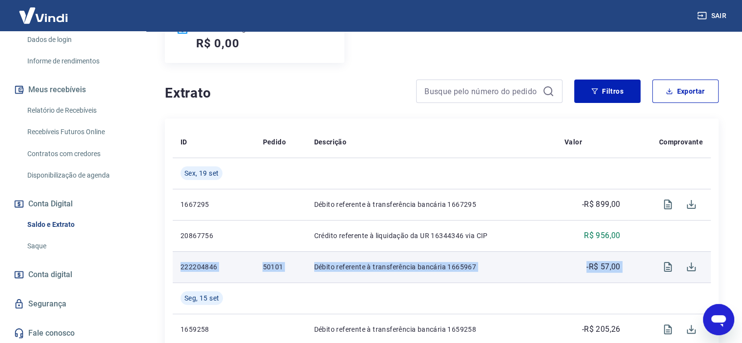
drag, startPoint x: 629, startPoint y: 269, endPoint x: 174, endPoint y: 267, distance: 455.2
click at [174, 267] on tr "222204846 50101 Débito referente à transferência bancária 1665967 -R$ 57,00" at bounding box center [442, 266] width 538 height 31
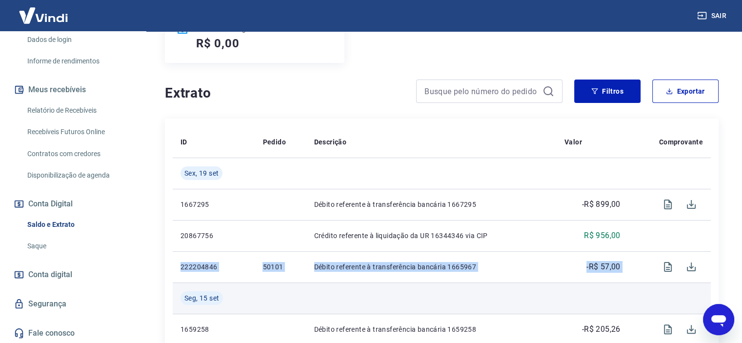
copy tr "222204846 50101 Débito referente à transferência bancária 1665967 -R$ 57,00"
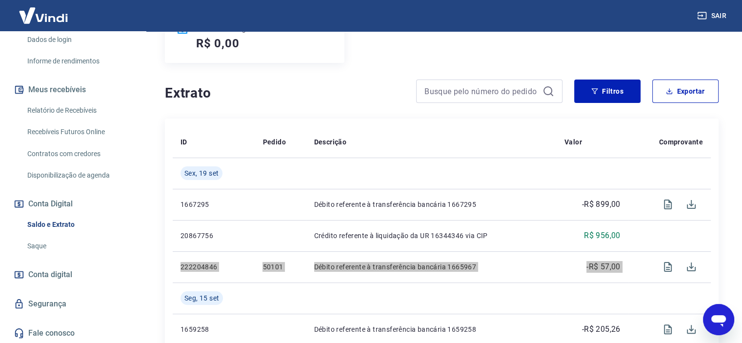
click at [728, 320] on div "Abrir janela de mensagens" at bounding box center [718, 319] width 29 height 29
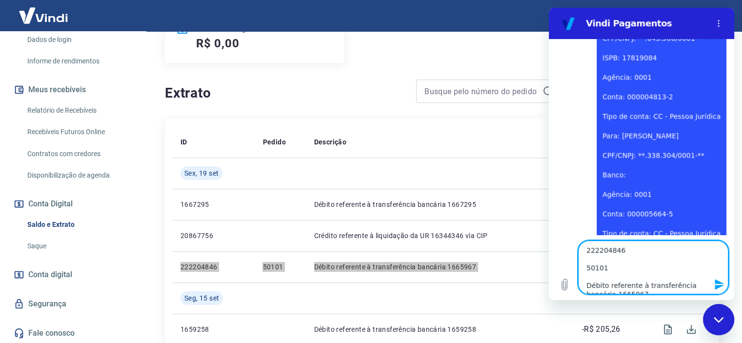
drag, startPoint x: 648, startPoint y: 287, endPoint x: 533, endPoint y: 235, distance: 125.8
click at [549, 235] on html "Vindi Pagamentos 16:31 diz: Valor a menos Enviado · 16:31 [PERSON_NAME] diz: [P…" at bounding box center [641, 154] width 185 height 292
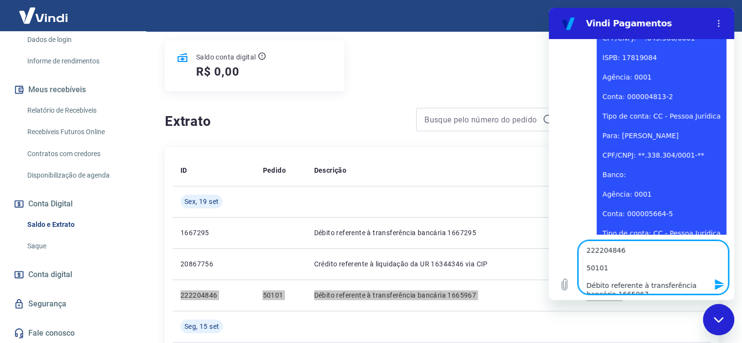
scroll to position [98, 0]
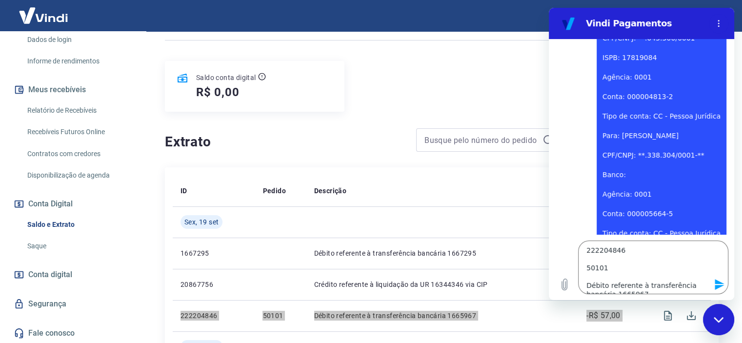
click at [718, 284] on icon "Enviar mensagem" at bounding box center [720, 285] width 12 height 12
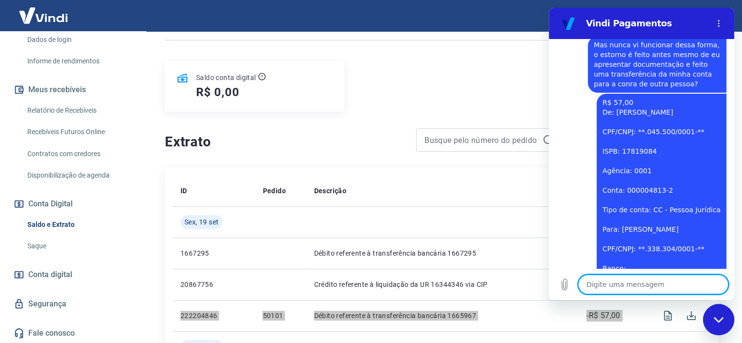
scroll to position [1654, 0]
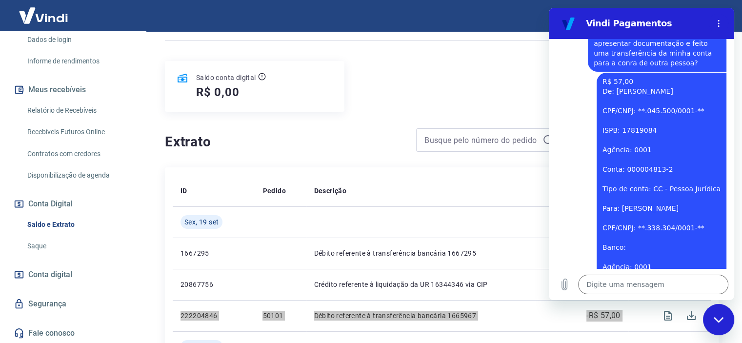
drag, startPoint x: 680, startPoint y: 142, endPoint x: 635, endPoint y: 140, distance: 45.0
click at [635, 140] on span "R$ 57,00 De: [PERSON_NAME] CPF/CNPJ: **.045.500/0001-** ISPB: 17819084 Agência:…" at bounding box center [662, 204] width 118 height 254
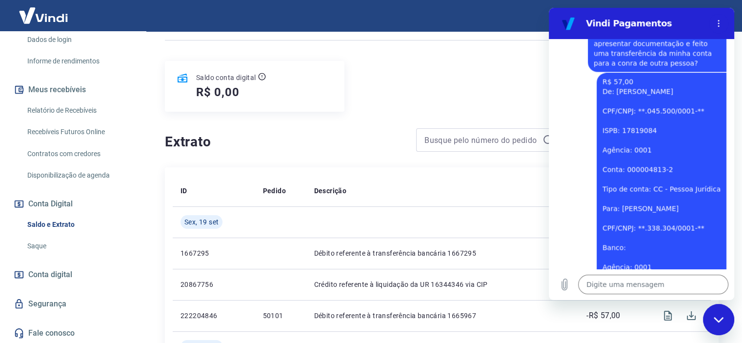
click at [466, 90] on div "Saldo conta digital R$ 0,00" at bounding box center [442, 86] width 554 height 51
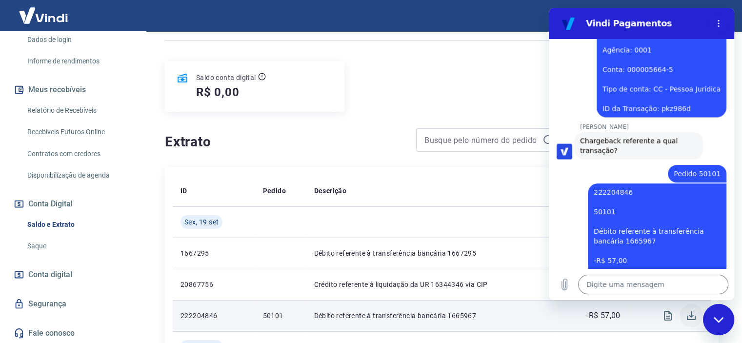
scroll to position [1870, 0]
click at [691, 315] on icon "Download" at bounding box center [691, 315] width 9 height 9
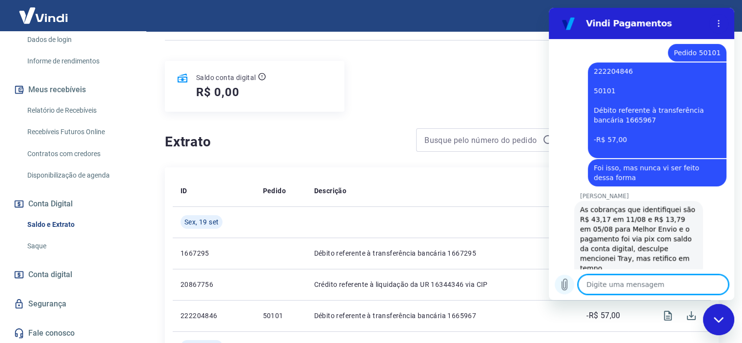
scroll to position [1994, 0]
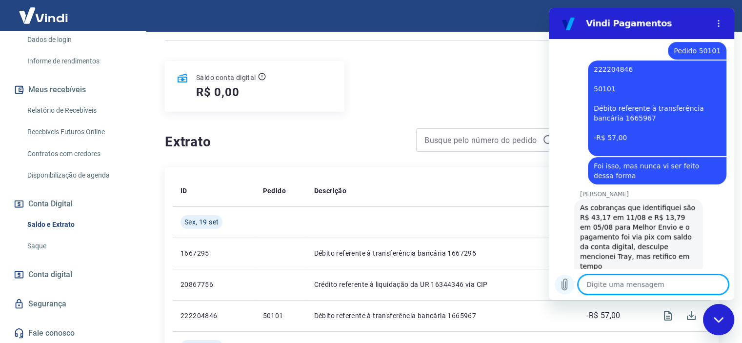
click at [567, 284] on icon "Carregar arquivo" at bounding box center [564, 284] width 5 height 11
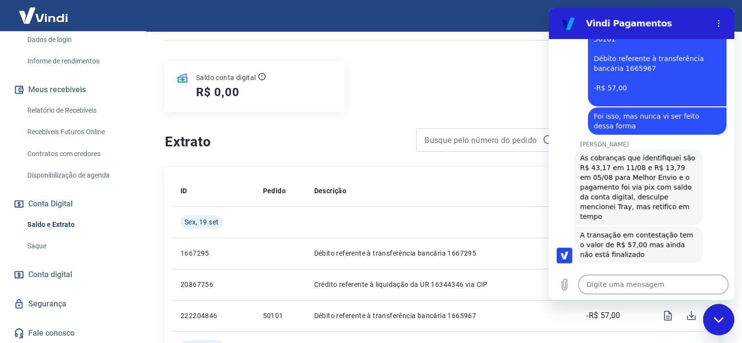
scroll to position [2037, 0]
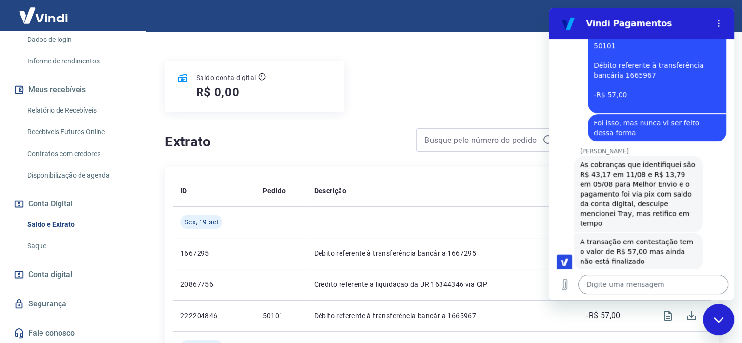
click at [633, 289] on textarea at bounding box center [653, 285] width 150 height 20
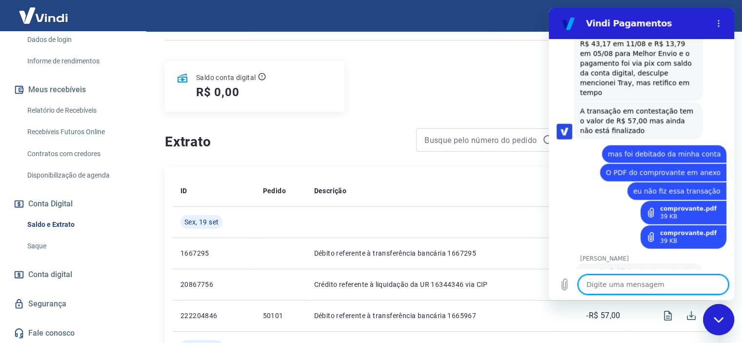
scroll to position [2169, 0]
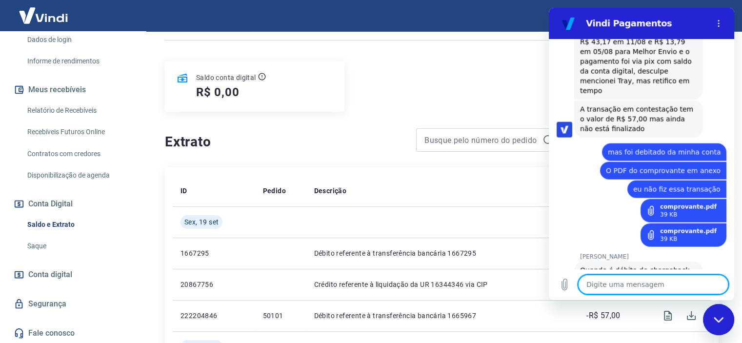
click at [617, 287] on textarea at bounding box center [653, 285] width 150 height 20
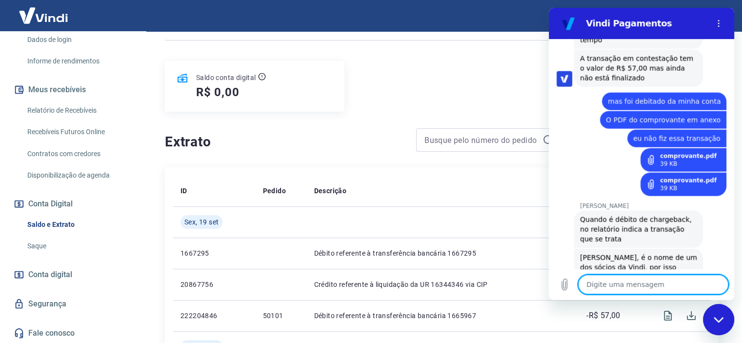
scroll to position [2222, 0]
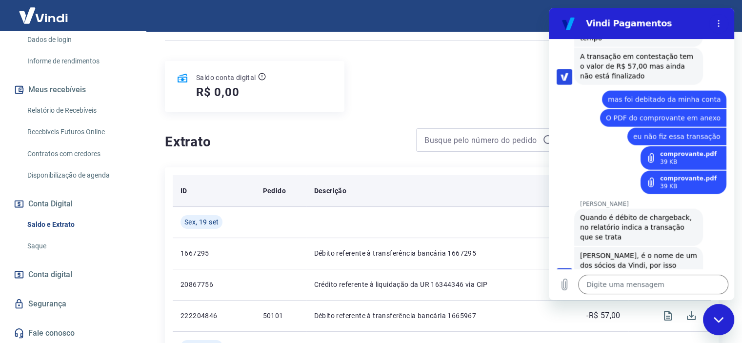
click at [424, 180] on th "Descrição" at bounding box center [431, 190] width 250 height 31
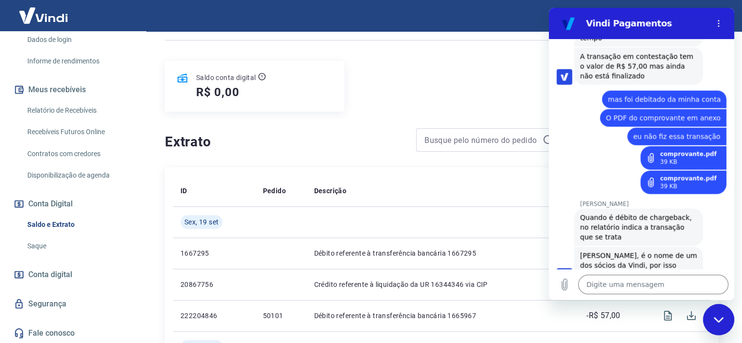
drag, startPoint x: 716, startPoint y: 317, endPoint x: 1405, endPoint y: 616, distance: 751.2
click at [717, 317] on icon "Fechar janela de mensagens" at bounding box center [719, 320] width 10 height 6
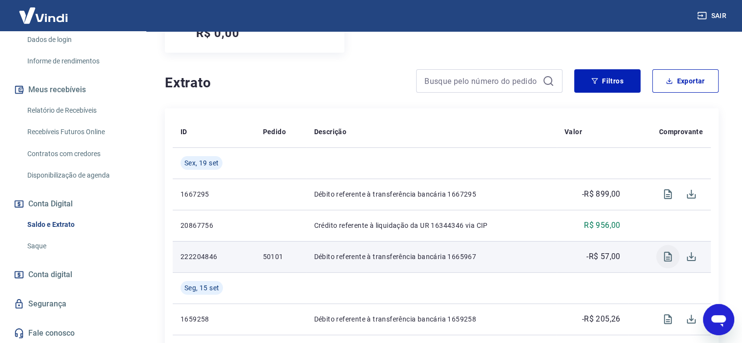
scroll to position [146, 0]
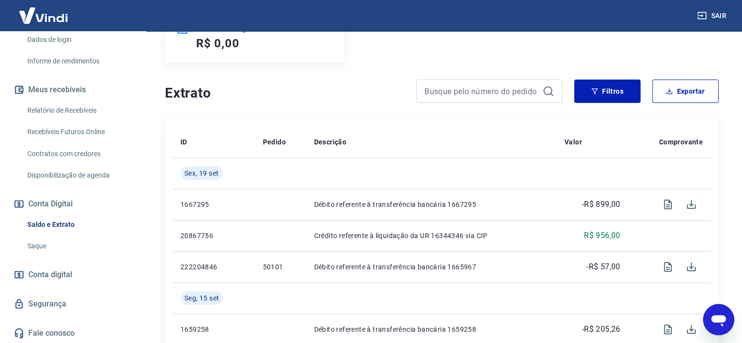
click at [723, 317] on icon "Abrir janela de mensagens" at bounding box center [718, 321] width 15 height 12
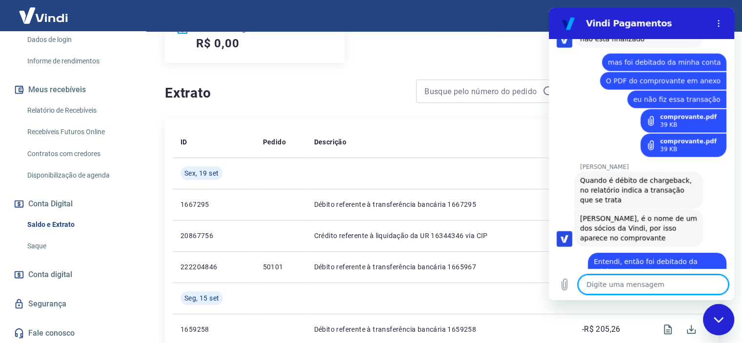
click at [464, 49] on div "Saldo conta digital R$ 0,00" at bounding box center [442, 37] width 554 height 51
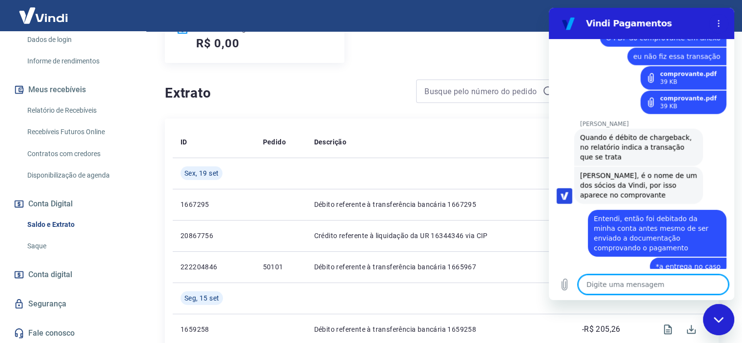
click at [625, 284] on textarea at bounding box center [653, 285] width 150 height 20
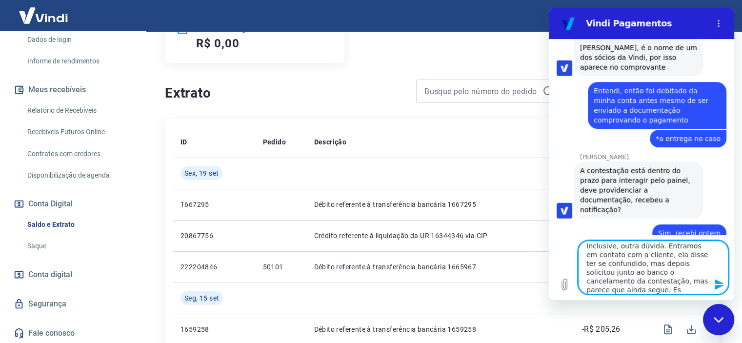
scroll to position [0, 0]
drag, startPoint x: 625, startPoint y: 284, endPoint x: 569, endPoint y: 223, distance: 82.5
click at [569, 223] on div "16:31 diz: Valor a menos Enviado · 16:31 [PERSON_NAME] diz: [PERSON_NAME], [PER…" at bounding box center [641, 169] width 185 height 261
click at [654, 286] on textarea "Inclusive, outra dúvida. Entramos em contato com a cliente, ela disse ter se co…" at bounding box center [653, 268] width 150 height 54
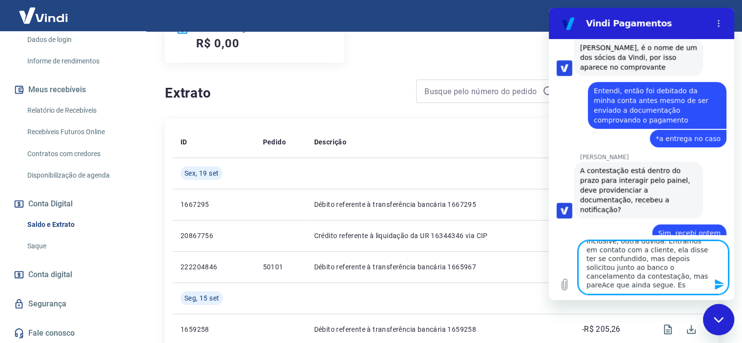
drag, startPoint x: 585, startPoint y: 250, endPoint x: 663, endPoint y: 338, distance: 118.2
click at [663, 300] on html "Vindi Pagamentos 16:31 diz: Valor a menos Enviado · 16:31 [PERSON_NAME] diz: [P…" at bounding box center [641, 154] width 185 height 292
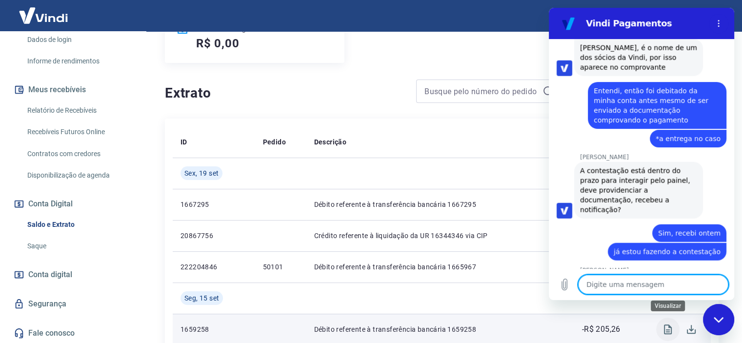
scroll to position [2396, 0]
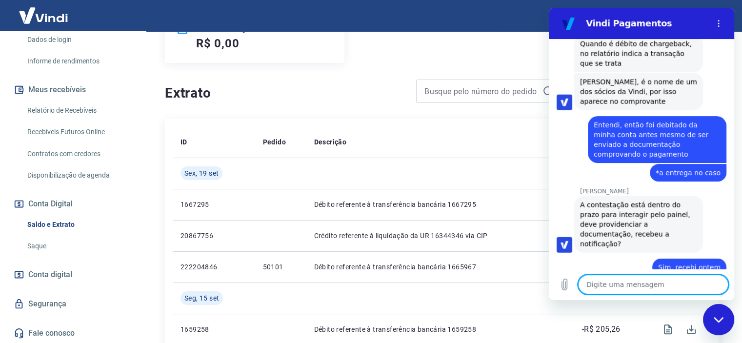
click at [632, 289] on textarea at bounding box center [653, 285] width 150 height 20
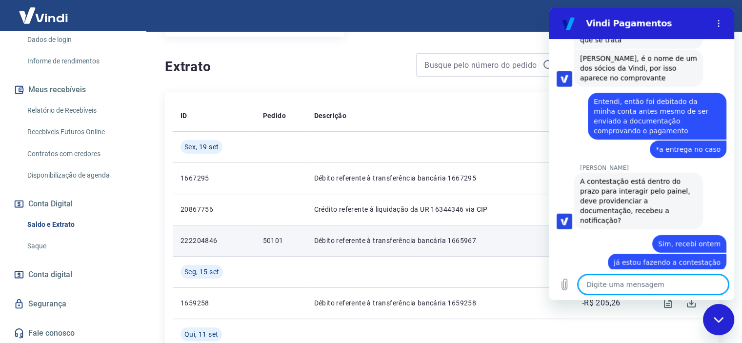
scroll to position [98, 0]
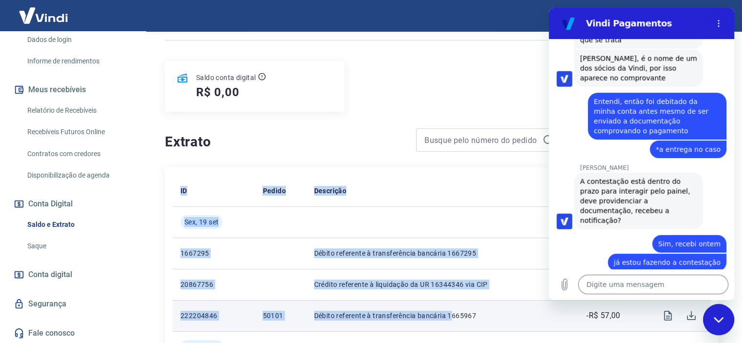
drag, startPoint x: 171, startPoint y: 313, endPoint x: 459, endPoint y: 319, distance: 287.9
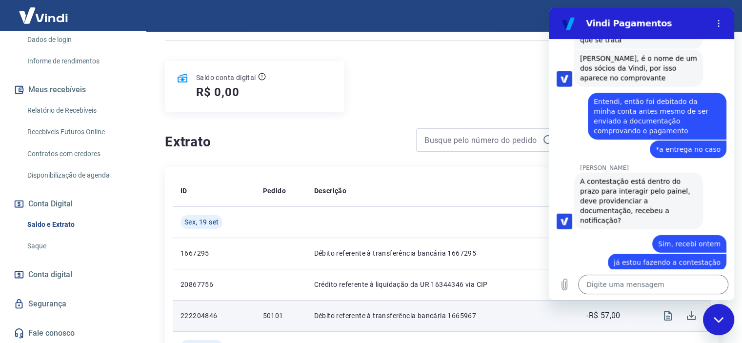
drag, startPoint x: 459, startPoint y: 319, endPoint x: 625, endPoint y: 319, distance: 165.9
click at [461, 319] on p "Débito referente à transferência bancária 1665967" at bounding box center [431, 316] width 235 height 10
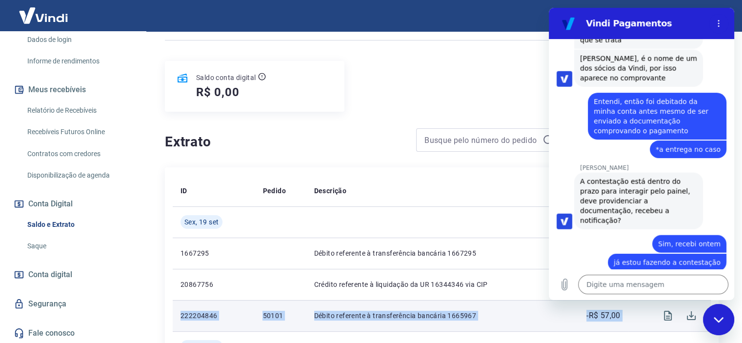
drag, startPoint x: 584, startPoint y: 316, endPoint x: 174, endPoint y: 315, distance: 409.8
click at [174, 315] on tr "222204846 50101 Débito referente à transferência bancária 1665967 -R$ 57,00" at bounding box center [442, 315] width 538 height 31
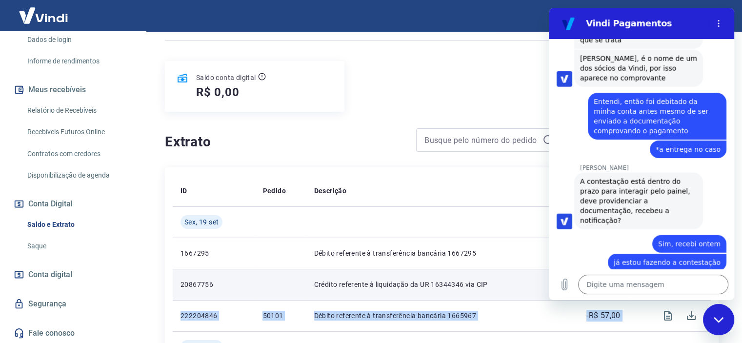
copy tr "222204846 50101 Débito referente à transferência bancária 1665967 -R$ 57,00"
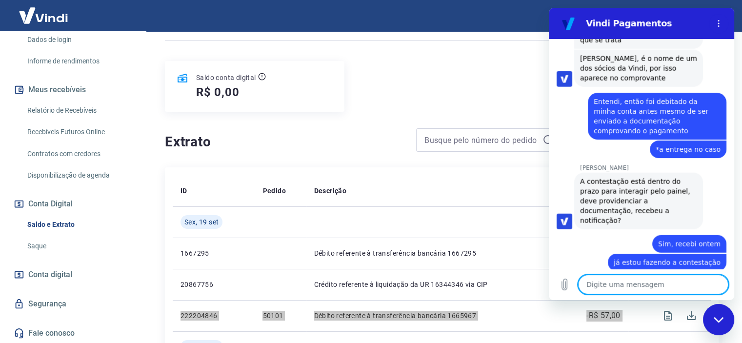
click at [617, 282] on textarea at bounding box center [653, 285] width 150 height 20
paste textarea "222204846 50101 Débito referente à transferência bancária 1665967 -R$ 57,00"
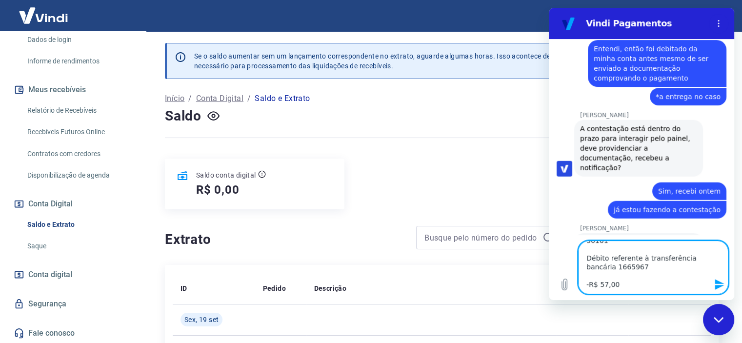
scroll to position [44, 0]
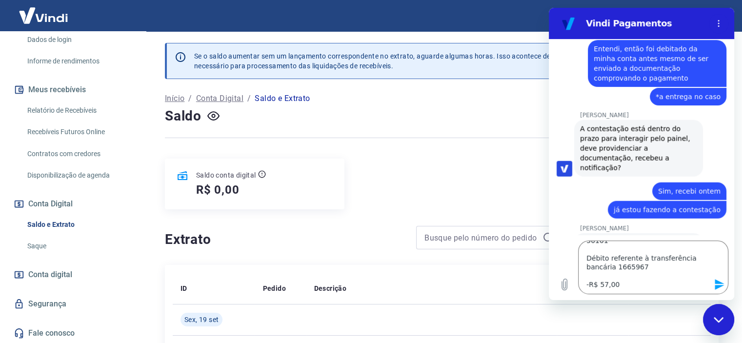
click at [717, 285] on icon "Enviar mensagem" at bounding box center [719, 284] width 9 height 11
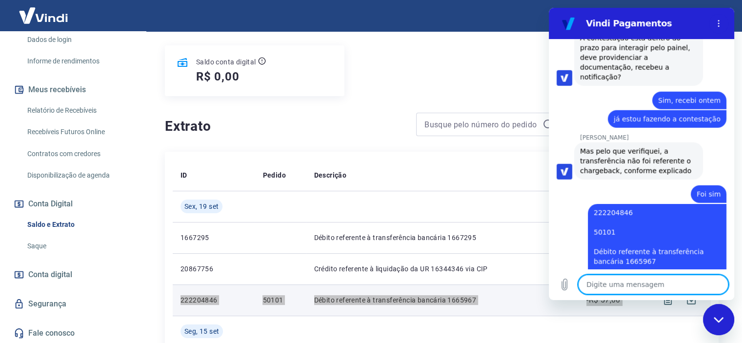
scroll to position [98, 0]
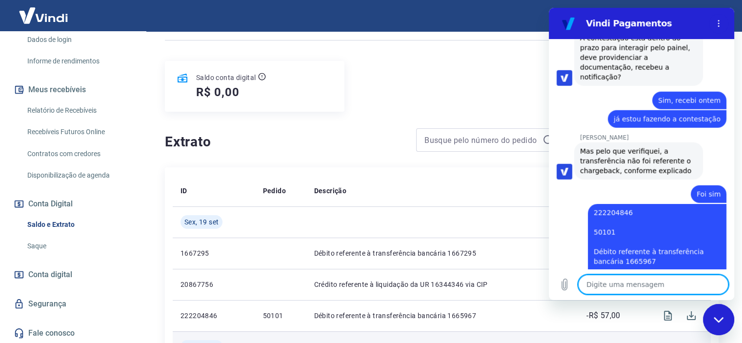
click at [504, 337] on td at bounding box center [431, 346] width 250 height 31
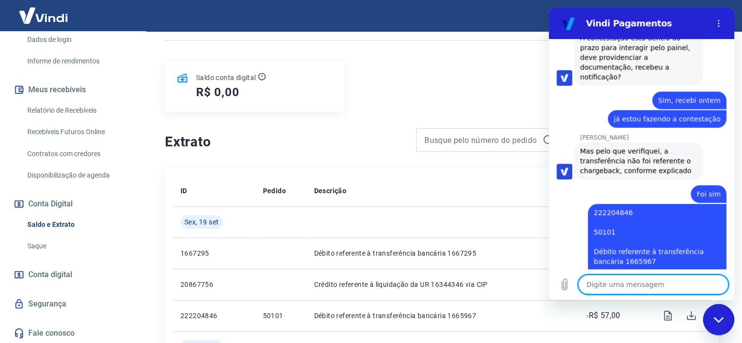
scroll to position [2605, 0]
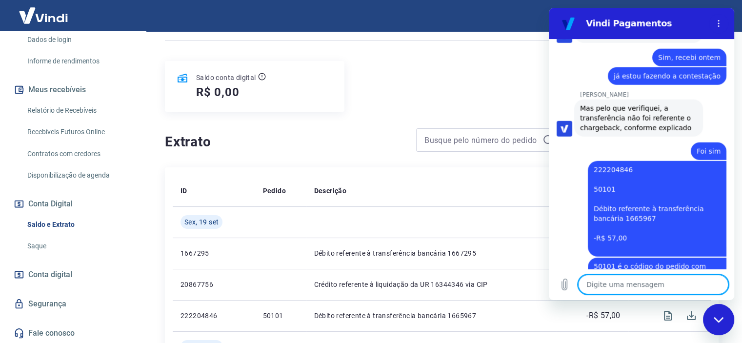
click at [606, 291] on textarea at bounding box center [653, 285] width 150 height 20
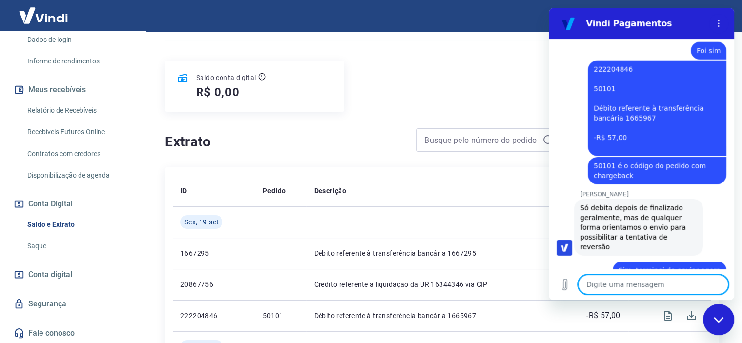
scroll to position [2766, 0]
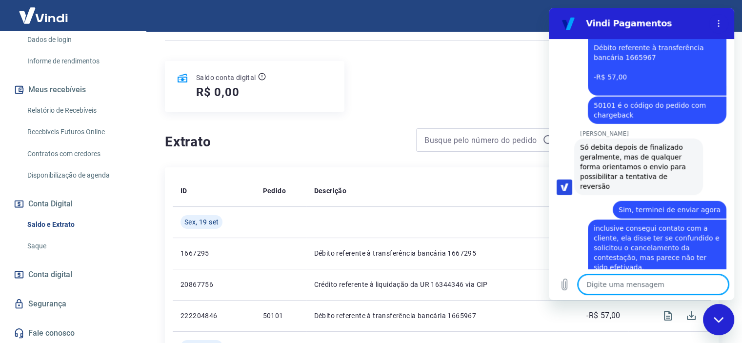
click at [636, 289] on textarea at bounding box center [653, 285] width 150 height 20
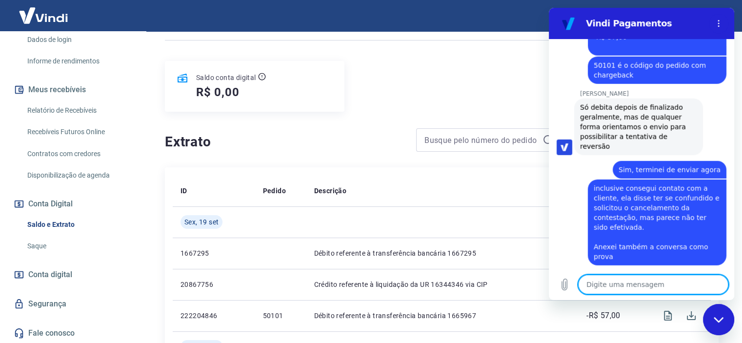
scroll to position [2808, 0]
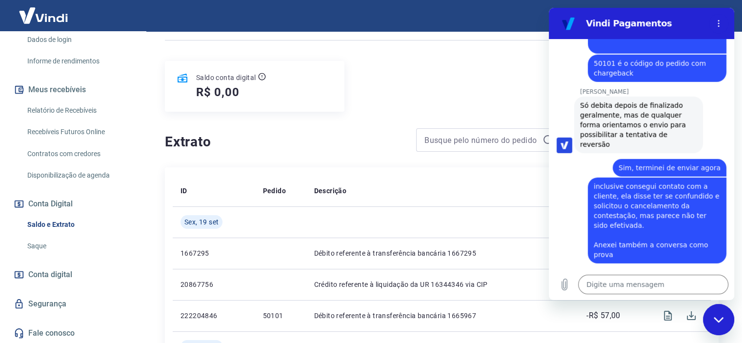
click at [477, 95] on div "Saldo conta digital R$ 0,00" at bounding box center [442, 86] width 554 height 51
click at [725, 318] on div "Fechar janela de mensagens" at bounding box center [718, 319] width 29 height 29
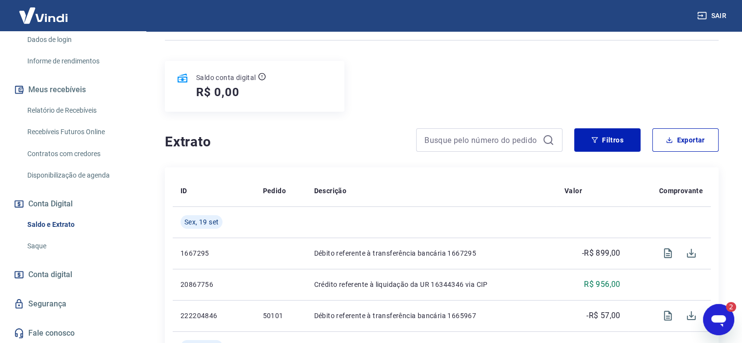
scroll to position [0, 0]
click at [732, 311] on div "2" at bounding box center [731, 307] width 10 height 10
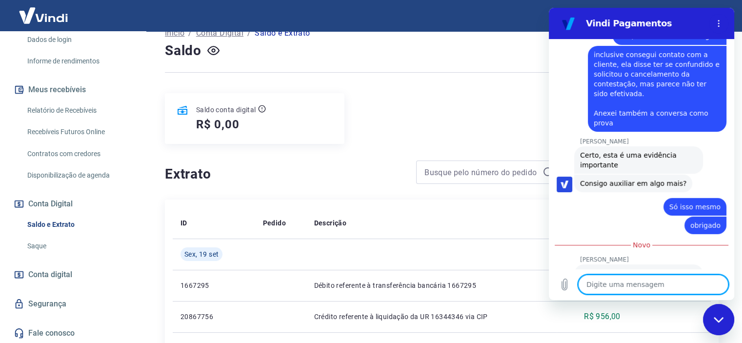
scroll to position [49, 0]
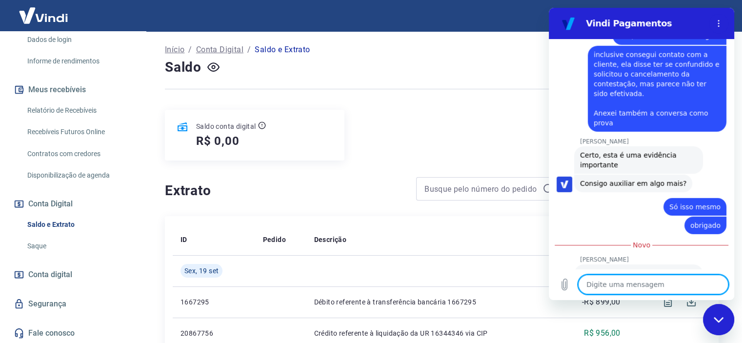
click at [720, 319] on icon "Fechar janela de mensagens" at bounding box center [719, 320] width 10 height 6
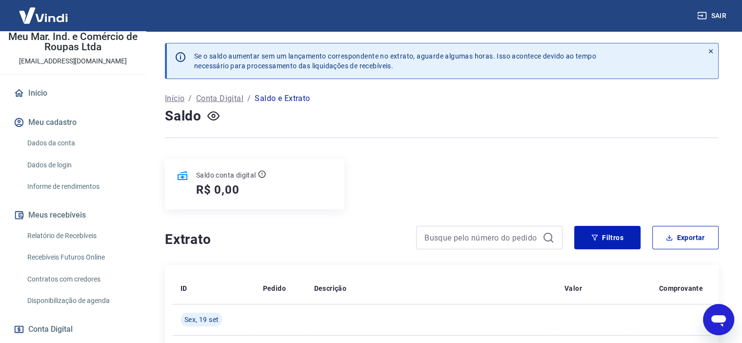
scroll to position [0, 0]
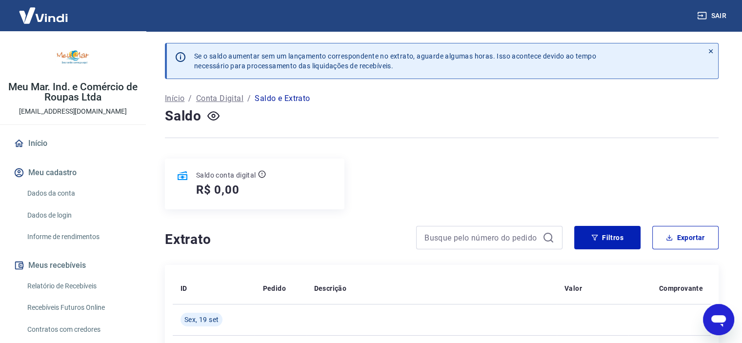
click at [51, 14] on img at bounding box center [43, 15] width 63 height 30
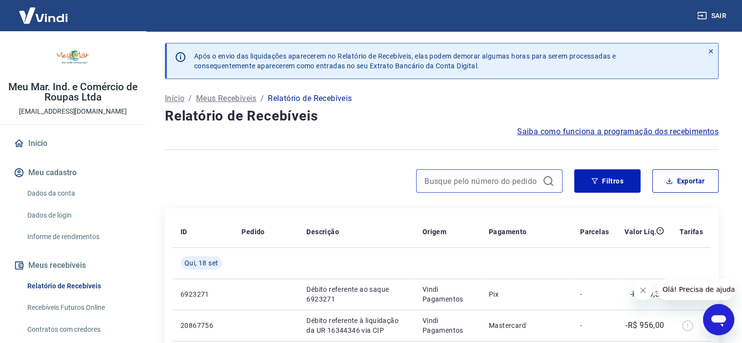
click at [494, 178] on input at bounding box center [481, 181] width 114 height 15
click at [490, 182] on input "1665967" at bounding box center [481, 181] width 114 height 15
type input "16659671"
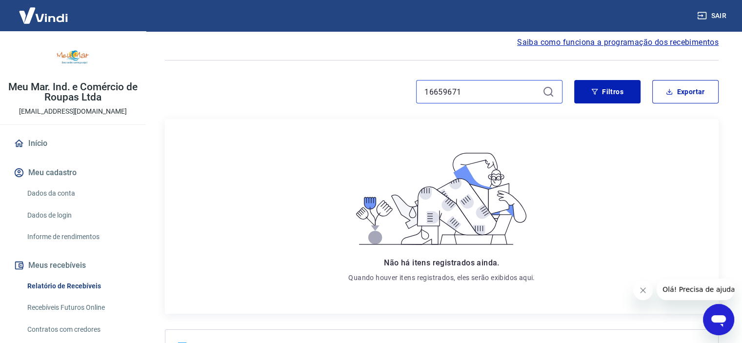
scroll to position [189, 0]
